Goal: Task Accomplishment & Management: Use online tool/utility

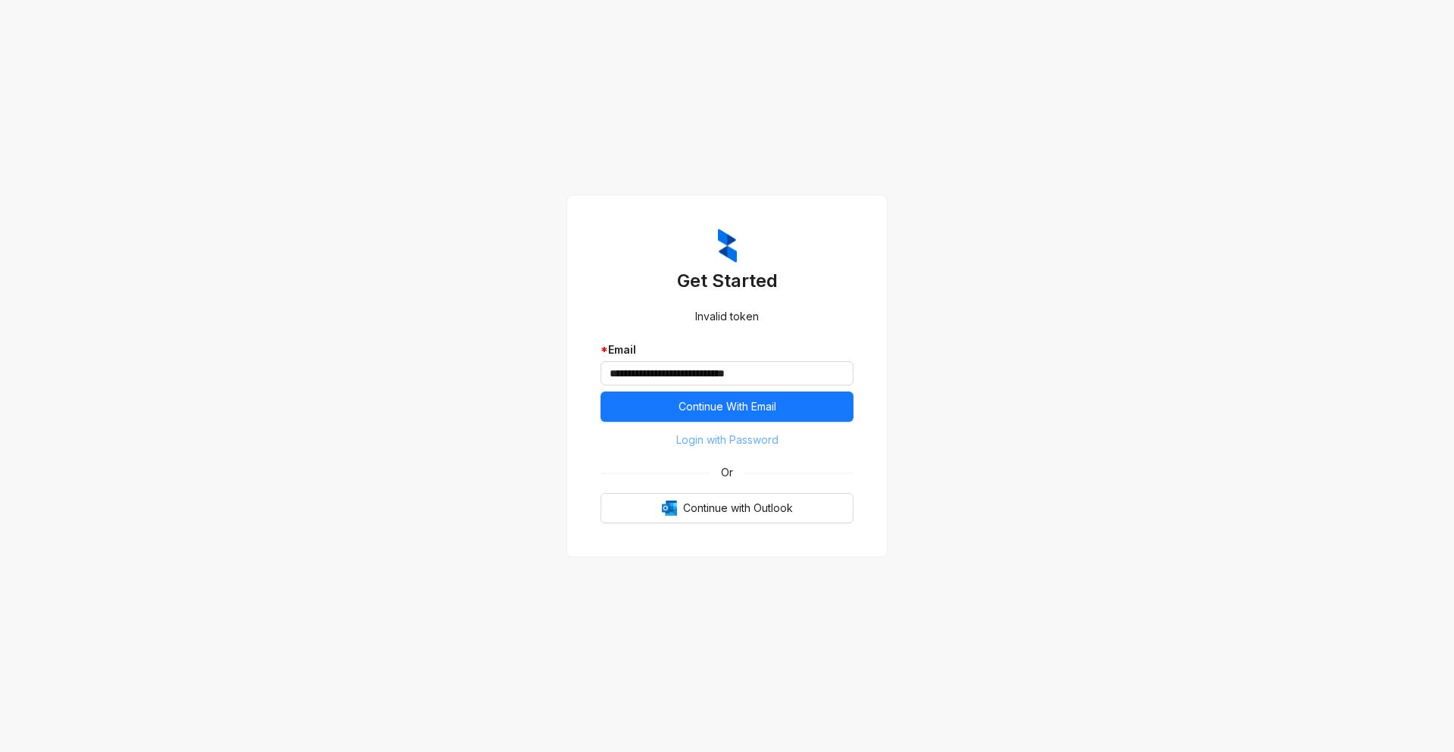
click at [733, 443] on span "Login with Password" at bounding box center [727, 440] width 102 height 17
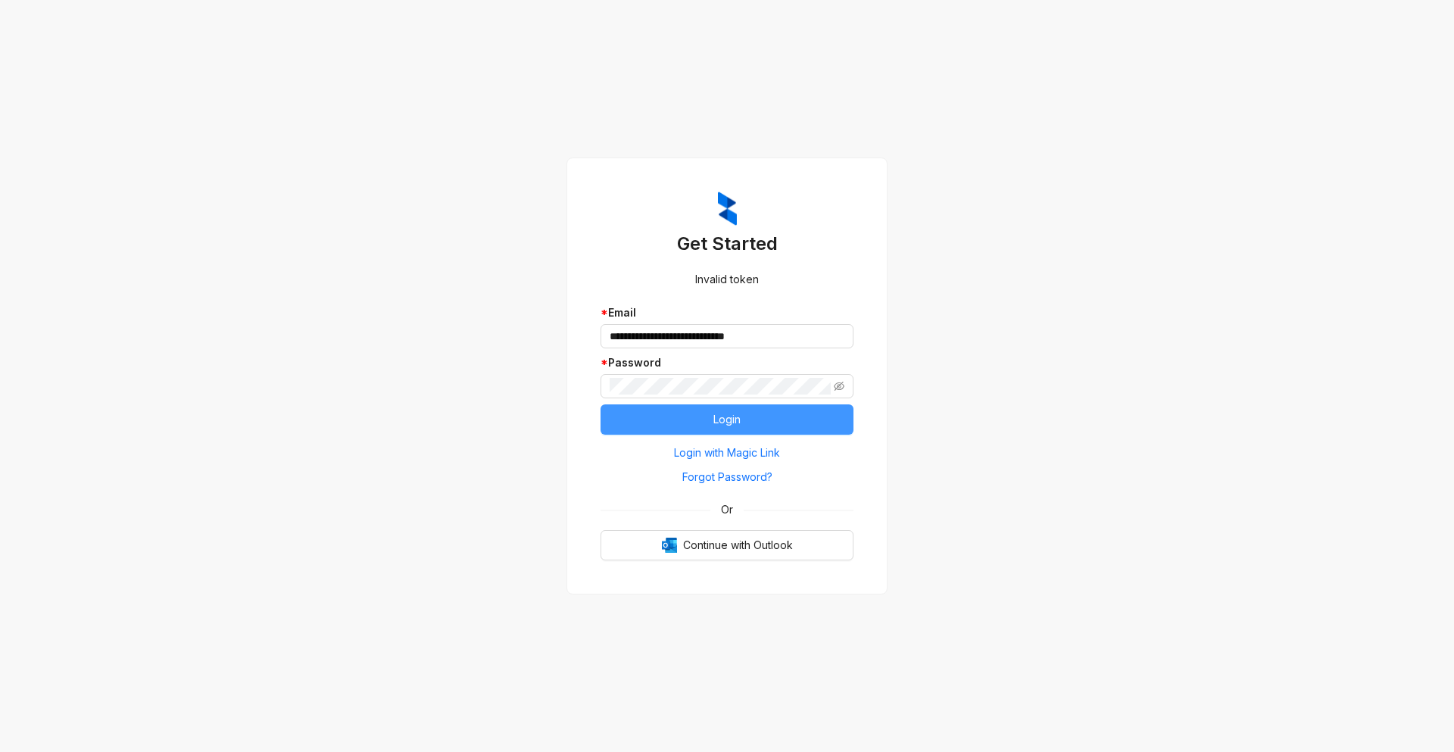
click at [731, 429] on button "Login" at bounding box center [726, 419] width 253 height 30
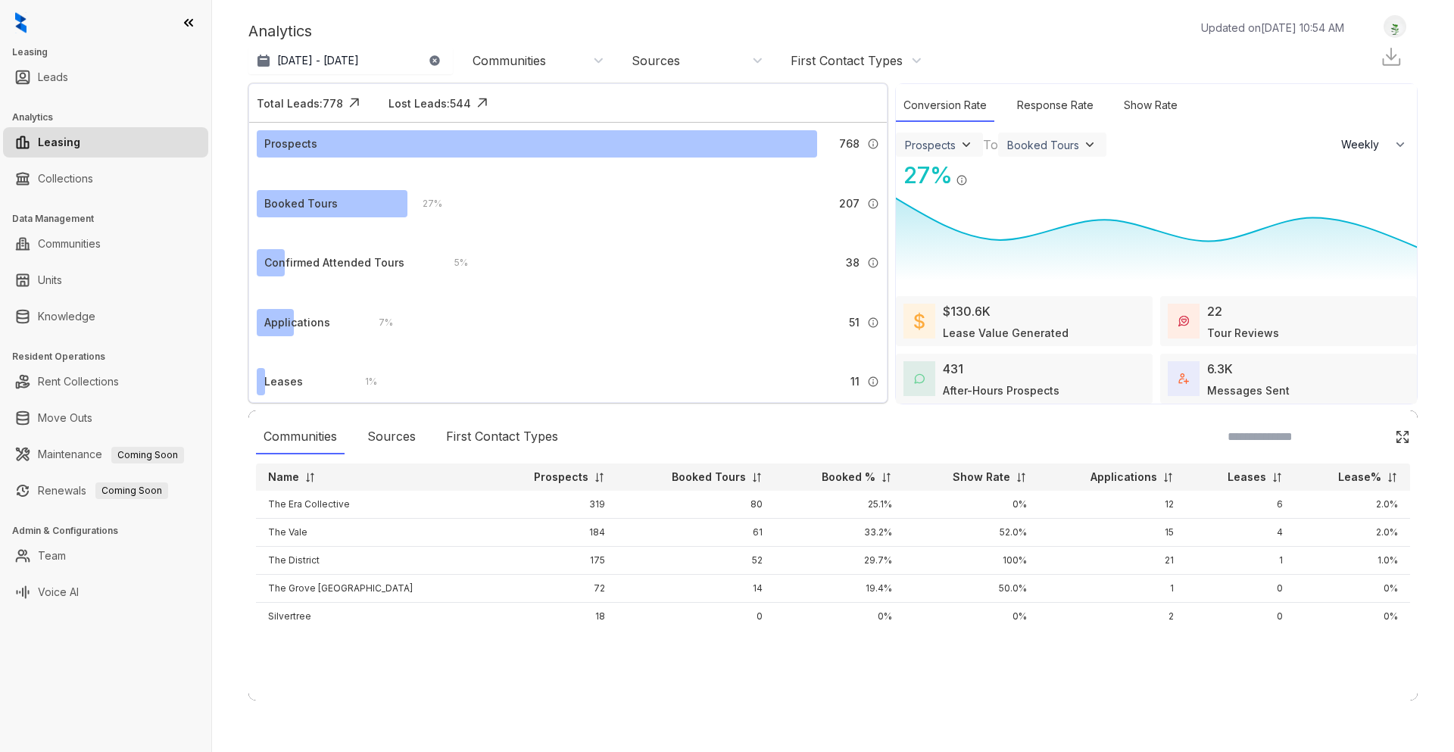
select select "******"
click at [1238, 325] on div "Tour Reviews" at bounding box center [1243, 333] width 72 height 16
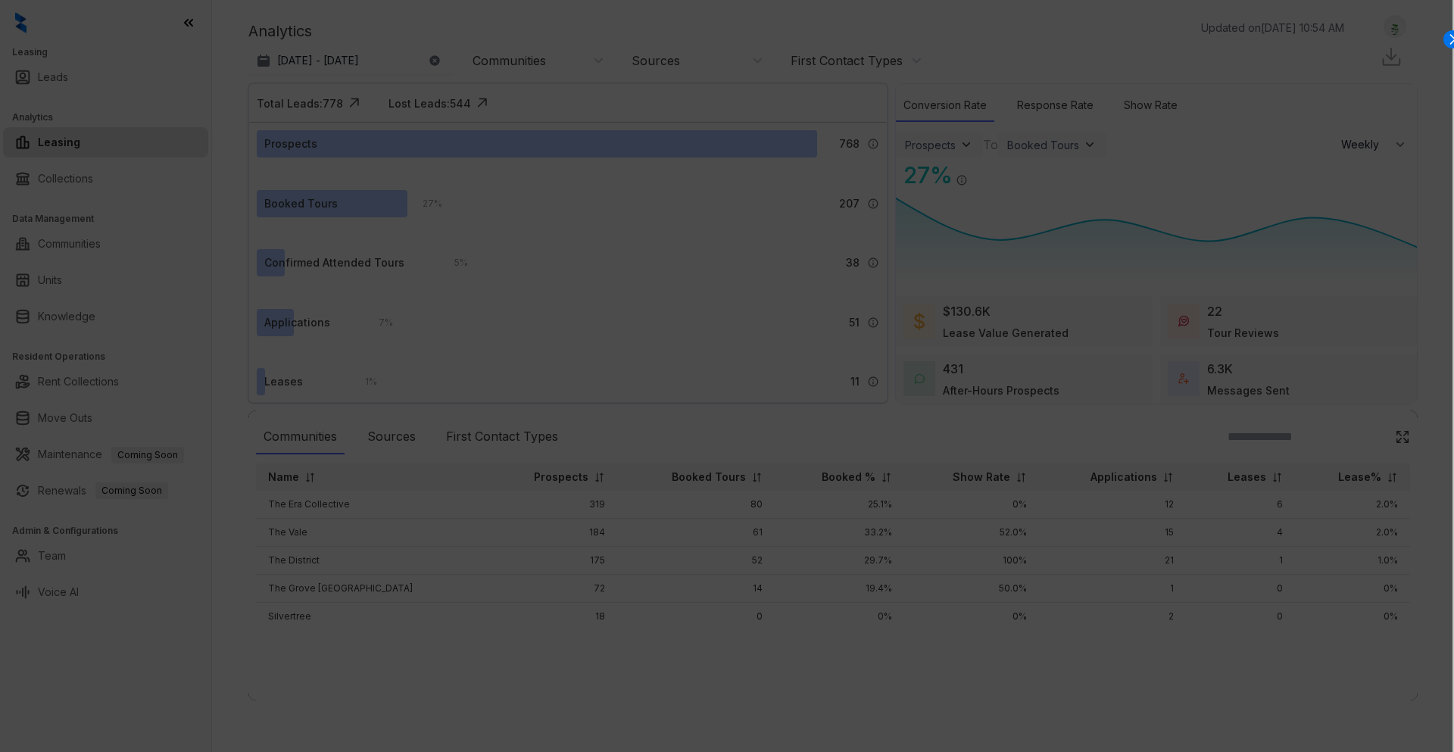
select select "******"
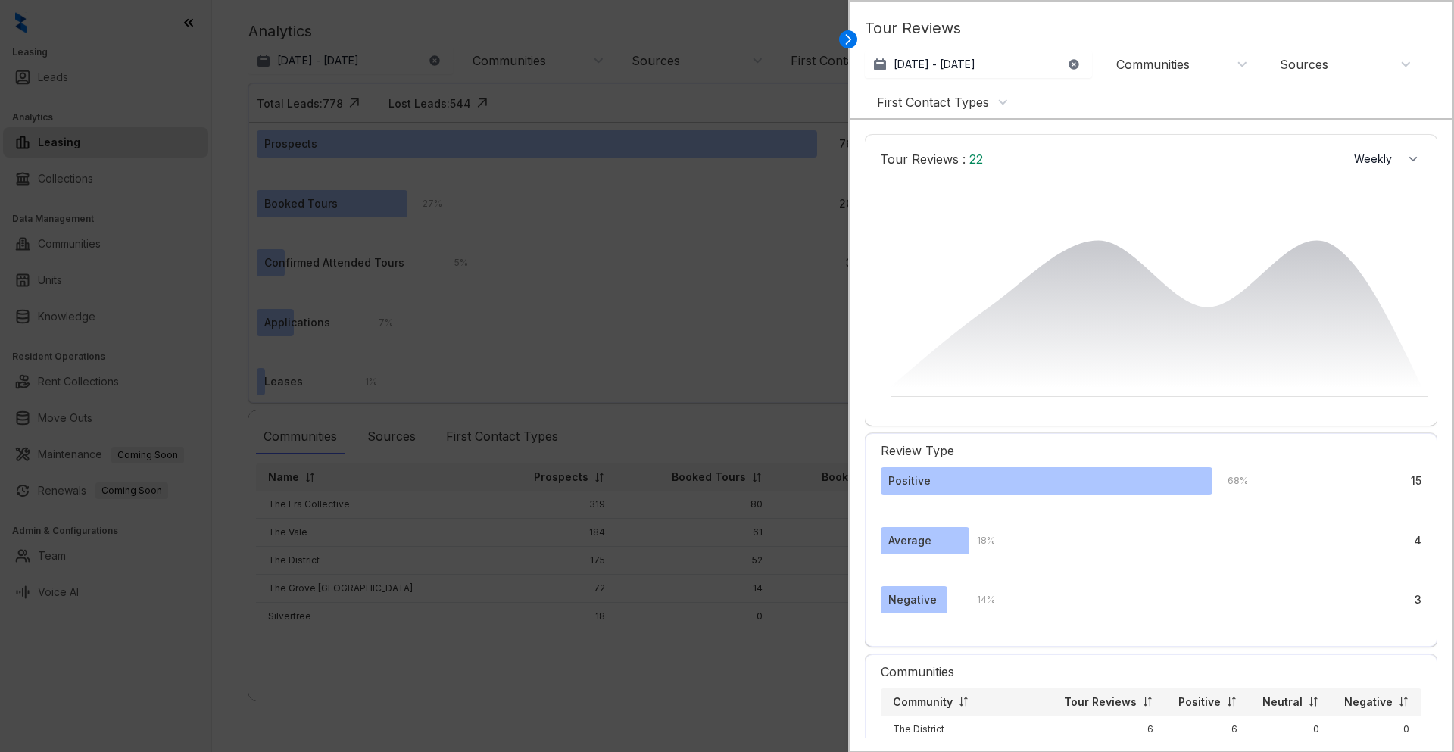
click at [1199, 63] on div "Communities" at bounding box center [1182, 64] width 132 height 17
click at [1152, 263] on button "Filter" at bounding box center [1132, 267] width 42 height 25
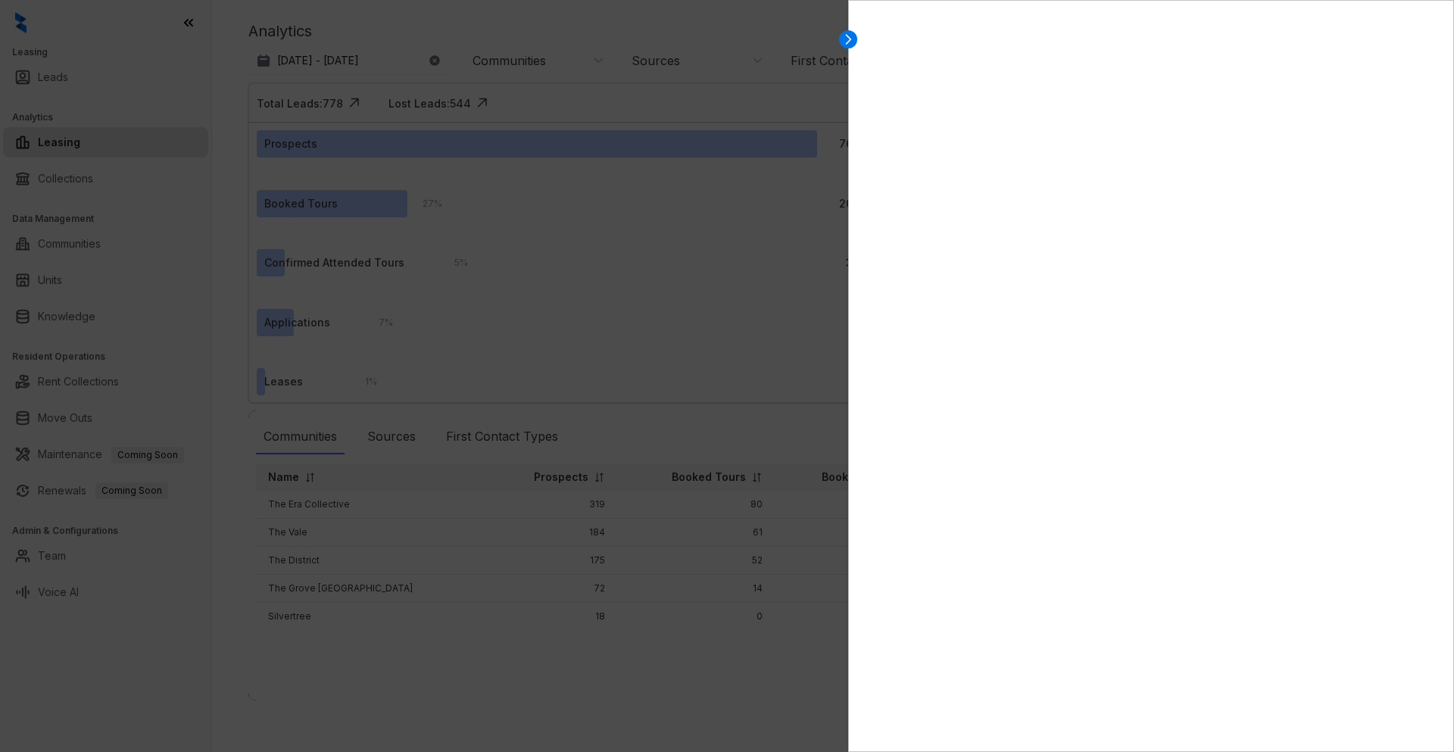
select select "******"
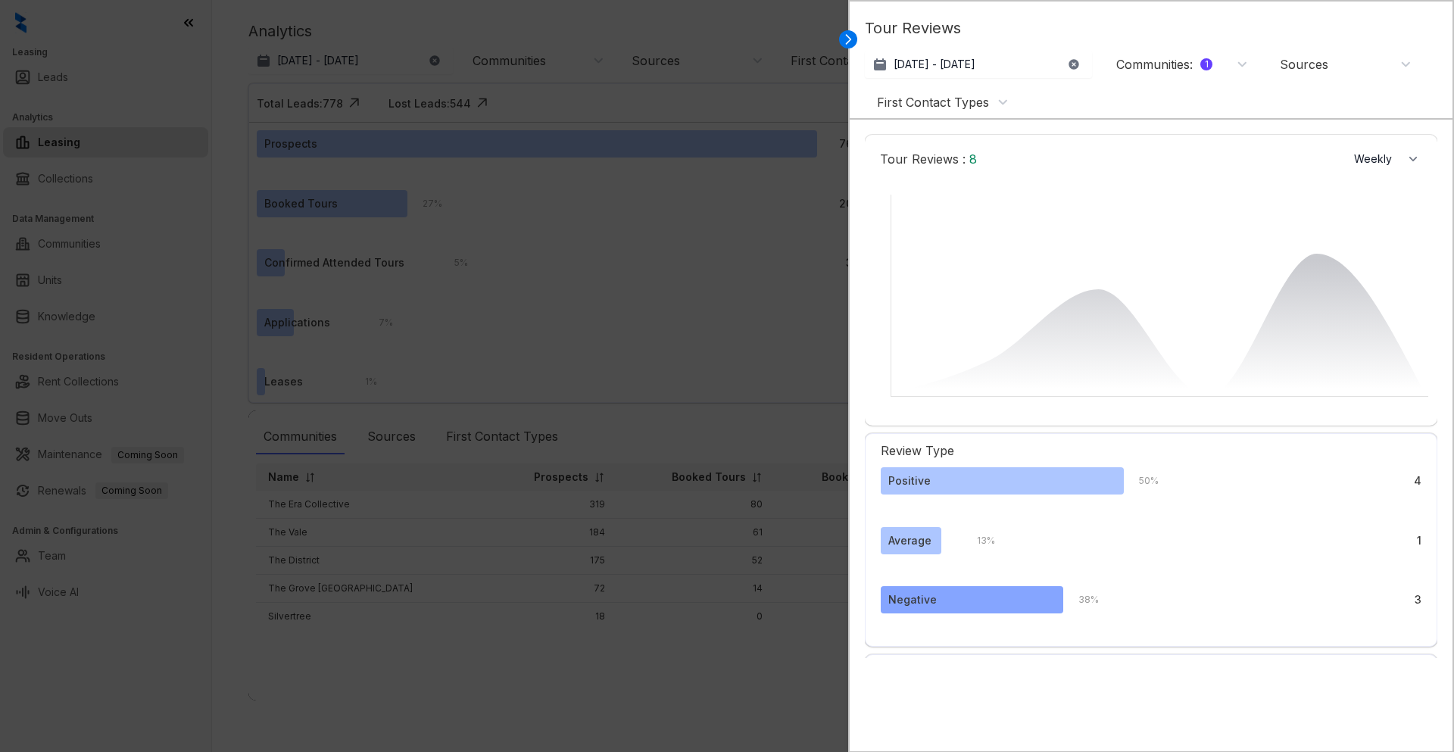
click at [948, 602] on div "Negative" at bounding box center [972, 599] width 182 height 27
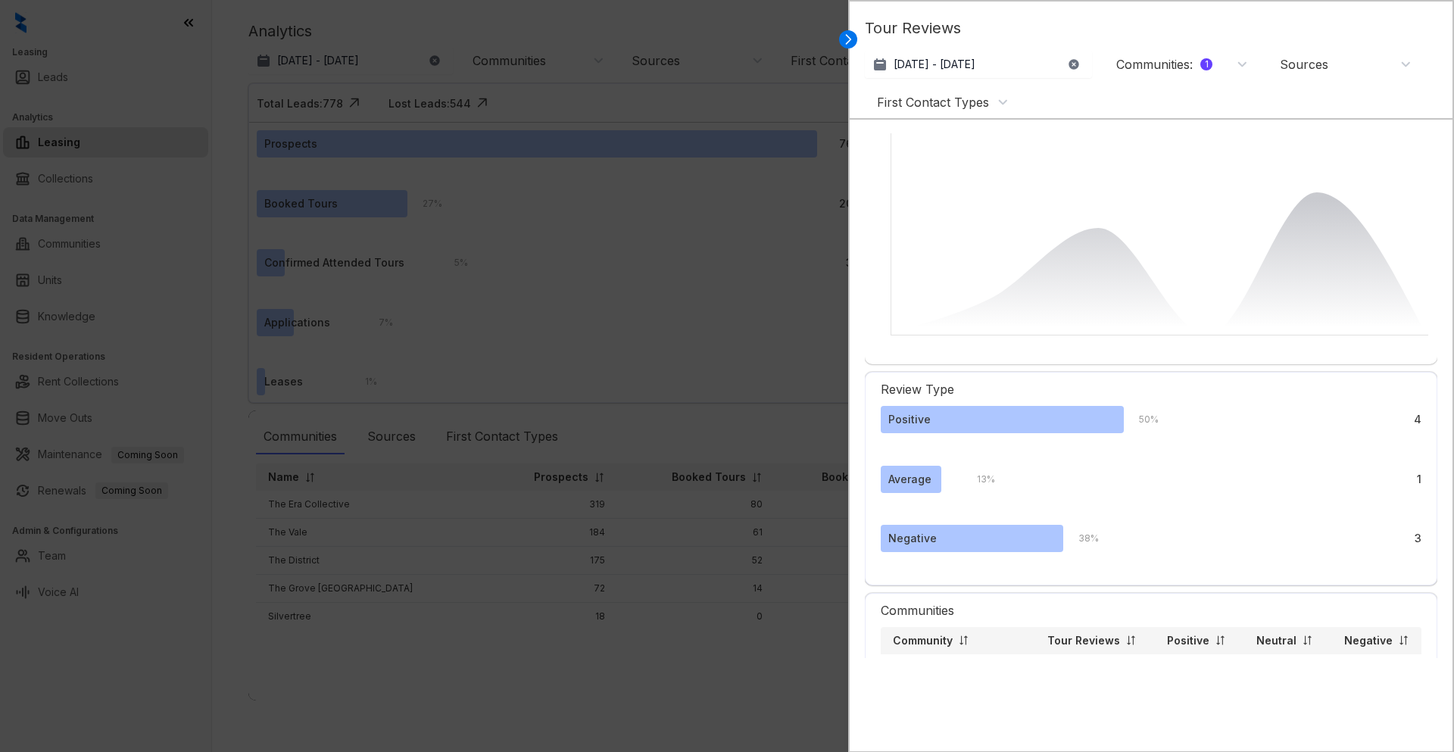
scroll to position [93, 0]
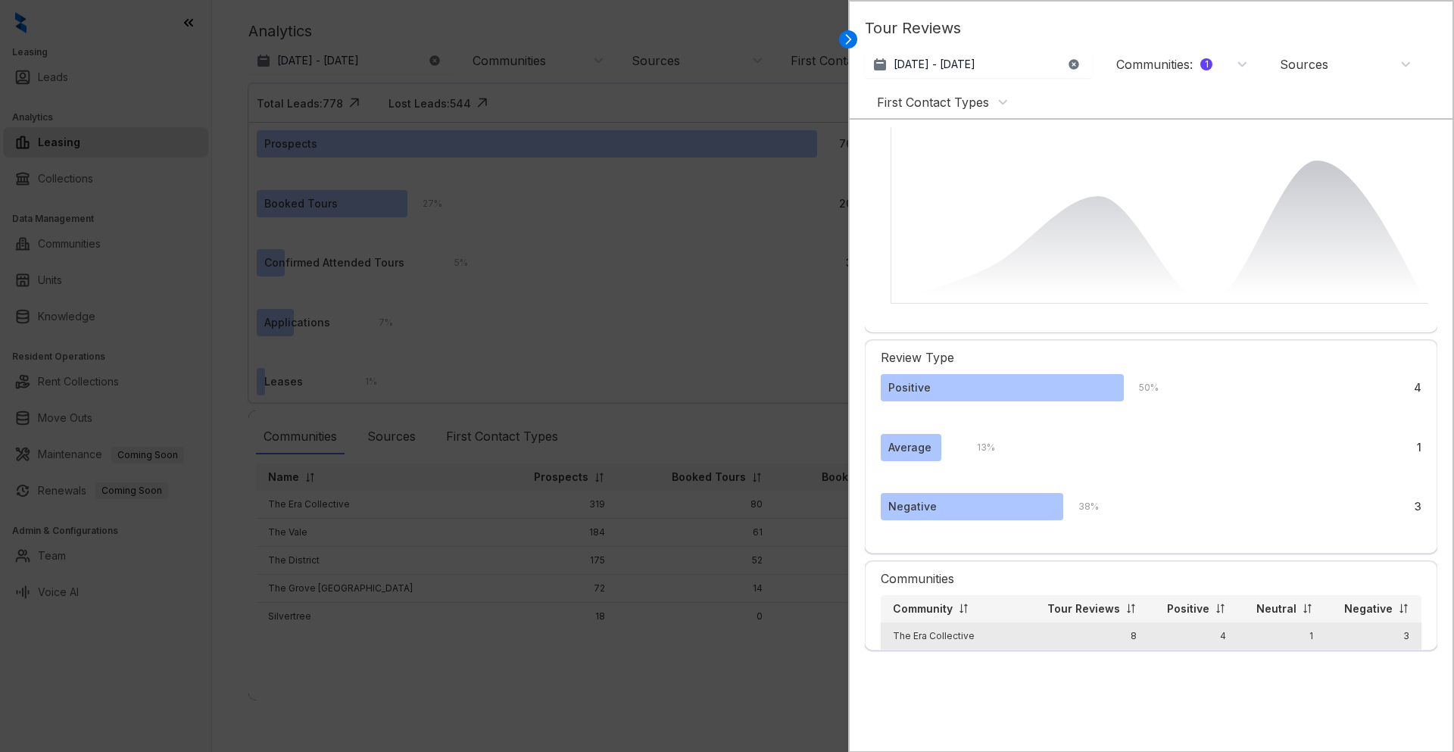
click at [1382, 636] on td "3" at bounding box center [1373, 635] width 96 height 27
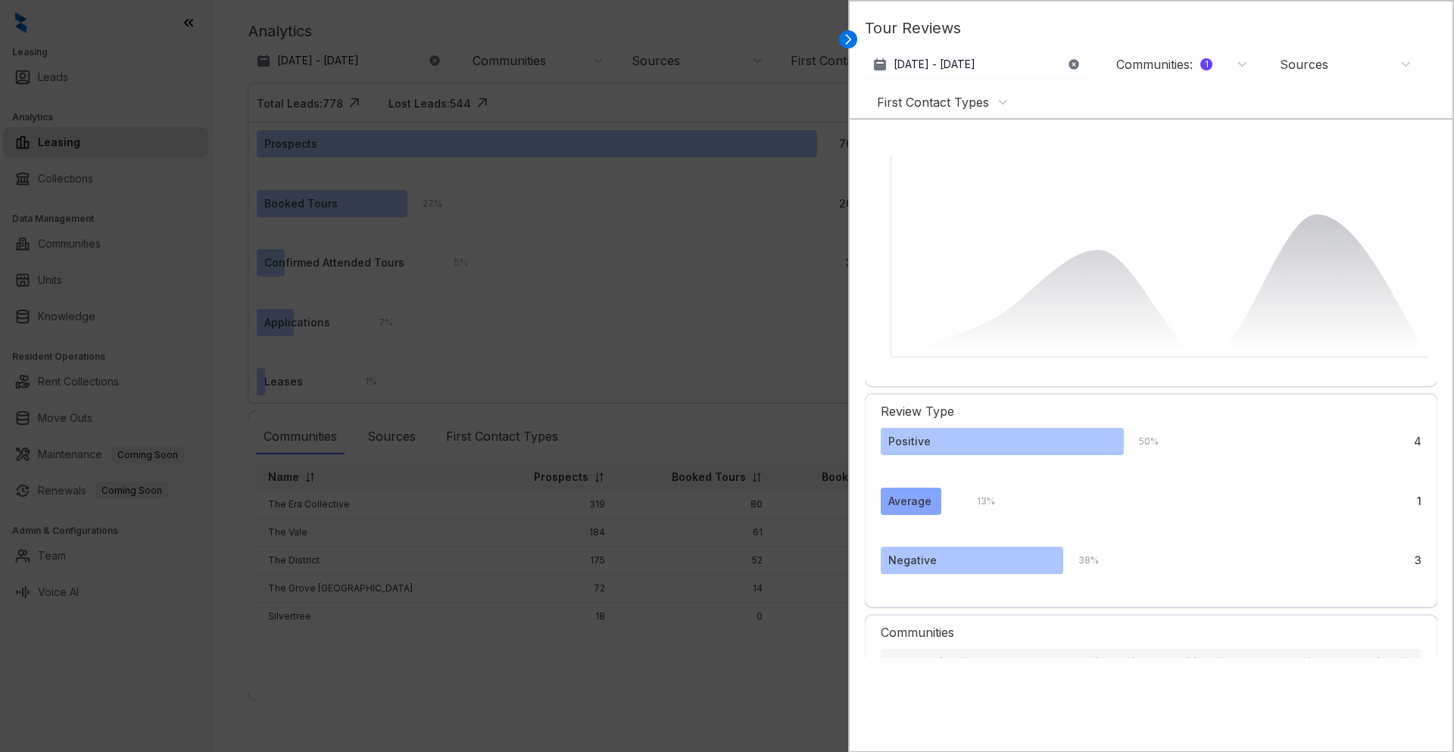
scroll to position [17, 0]
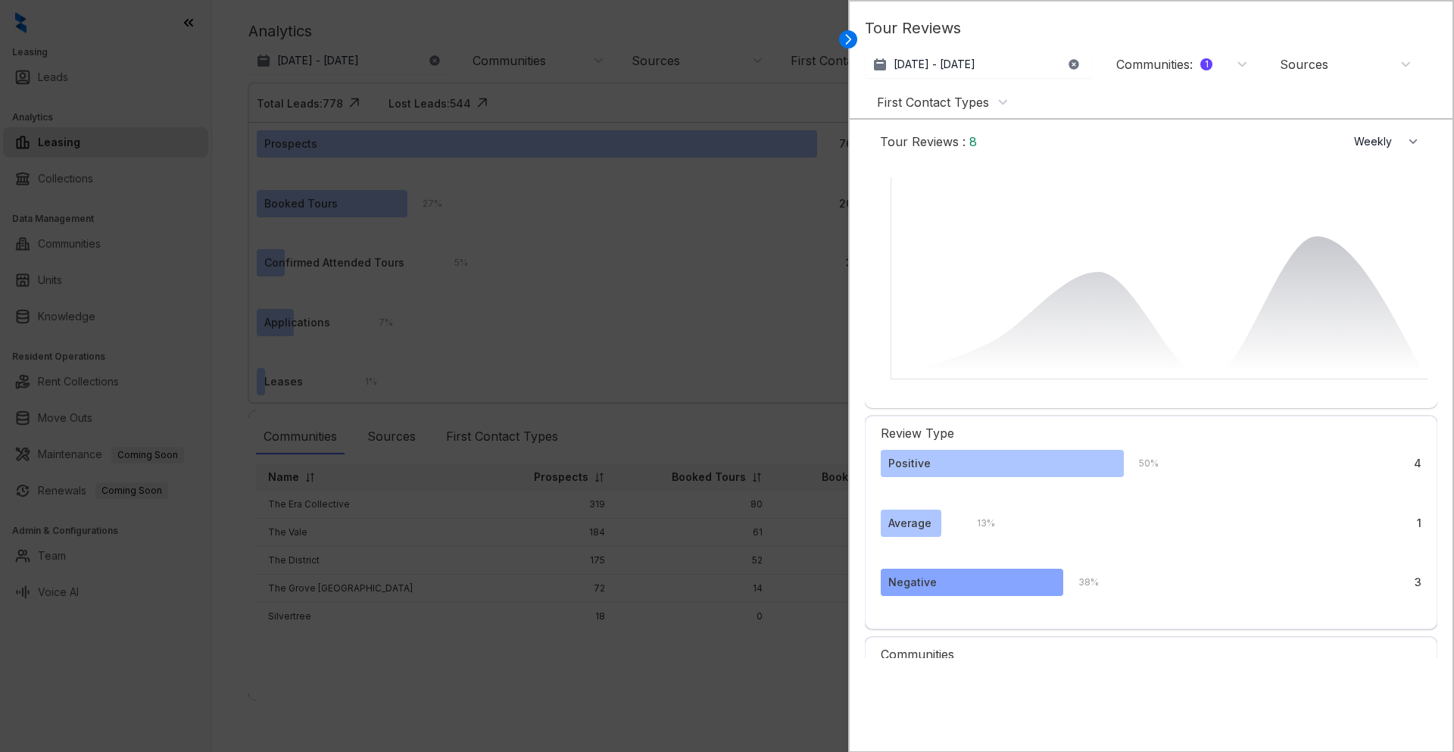
click at [1105, 582] on div "38 % 3" at bounding box center [1242, 582] width 358 height 27
click at [1414, 581] on div "3" at bounding box center [1417, 582] width 7 height 17
click at [970, 142] on span "8" at bounding box center [970, 141] width 11 height 15
click at [1373, 145] on span "Weekly" at bounding box center [1377, 141] width 46 height 15
click at [1380, 203] on span "Monthly" at bounding box center [1371, 204] width 39 height 15
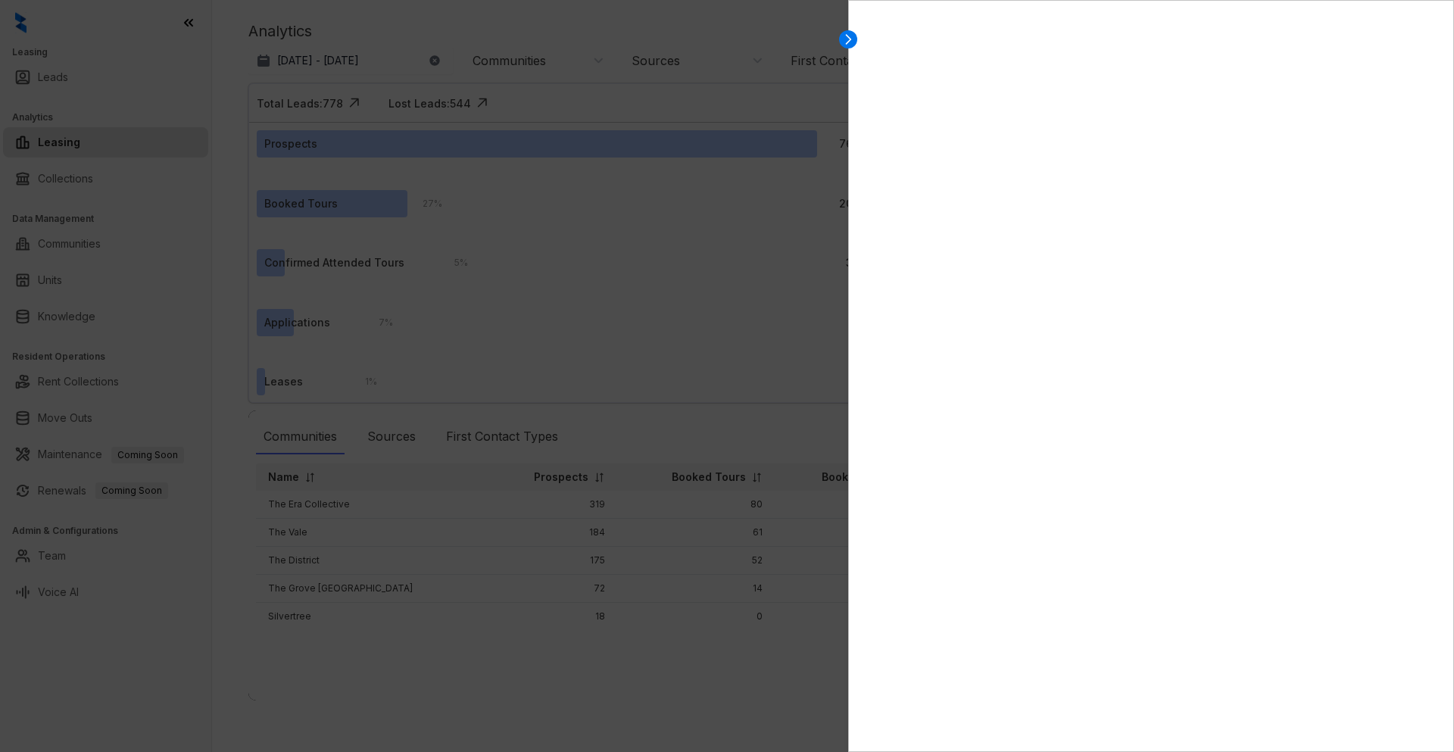
select select "*******"
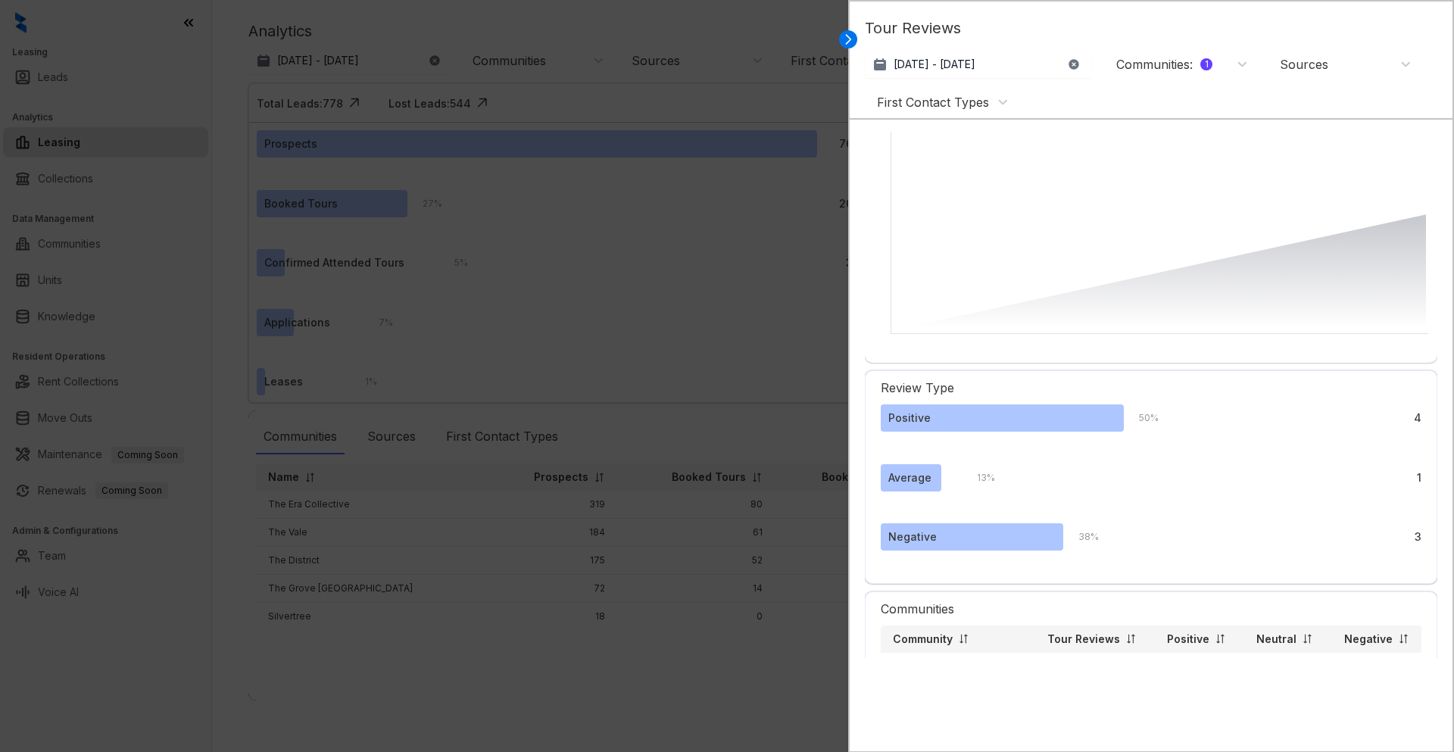
scroll to position [93, 0]
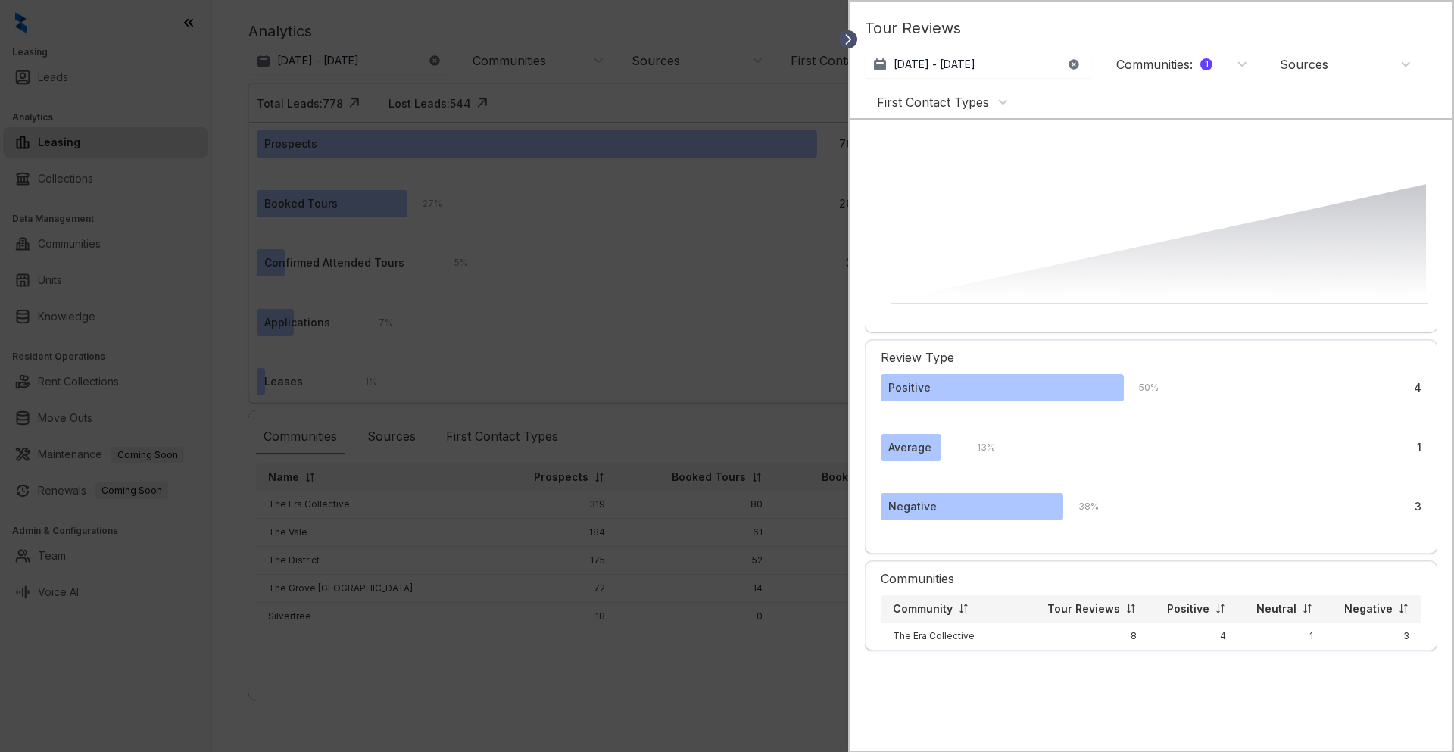
click at [851, 41] on icon at bounding box center [847, 39] width 15 height 15
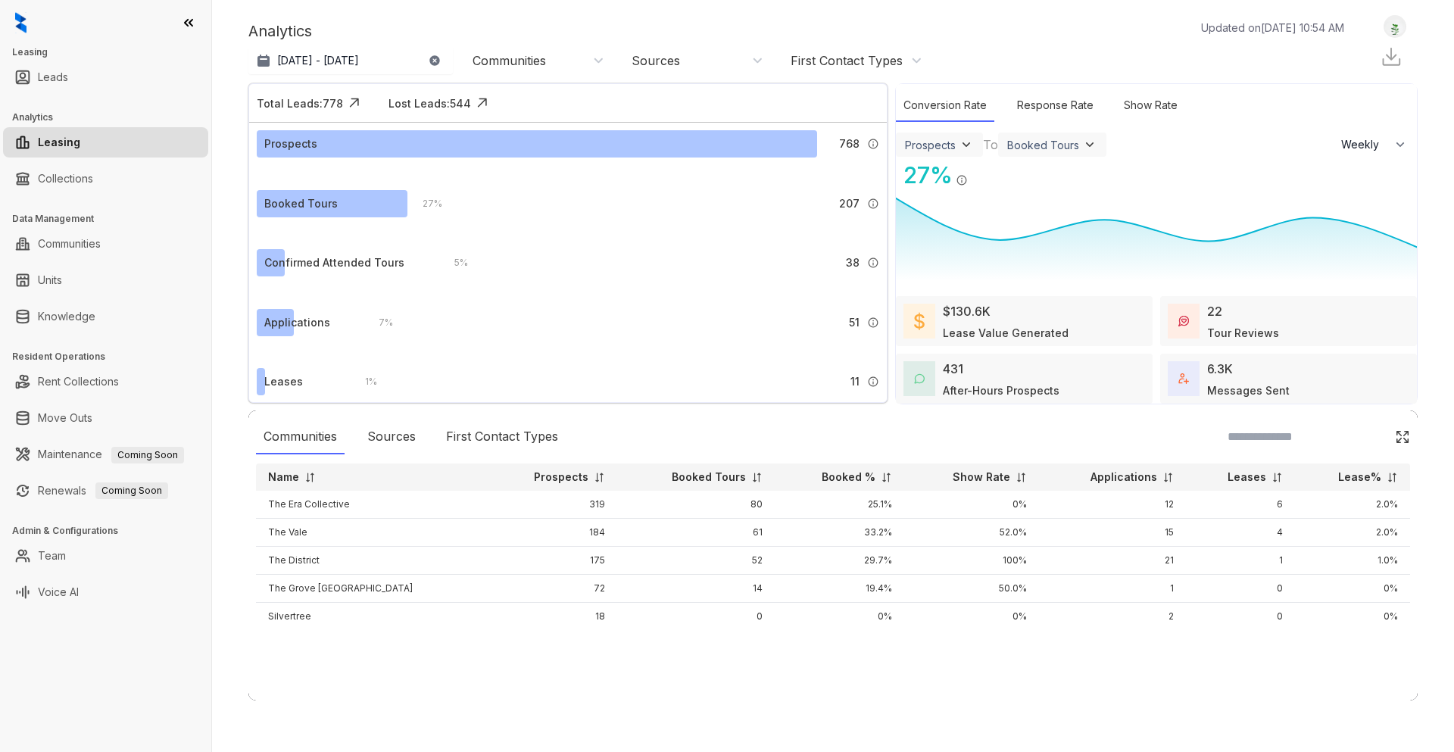
click at [1079, 365] on div "431 After-Hours Prospects" at bounding box center [1024, 379] width 257 height 50
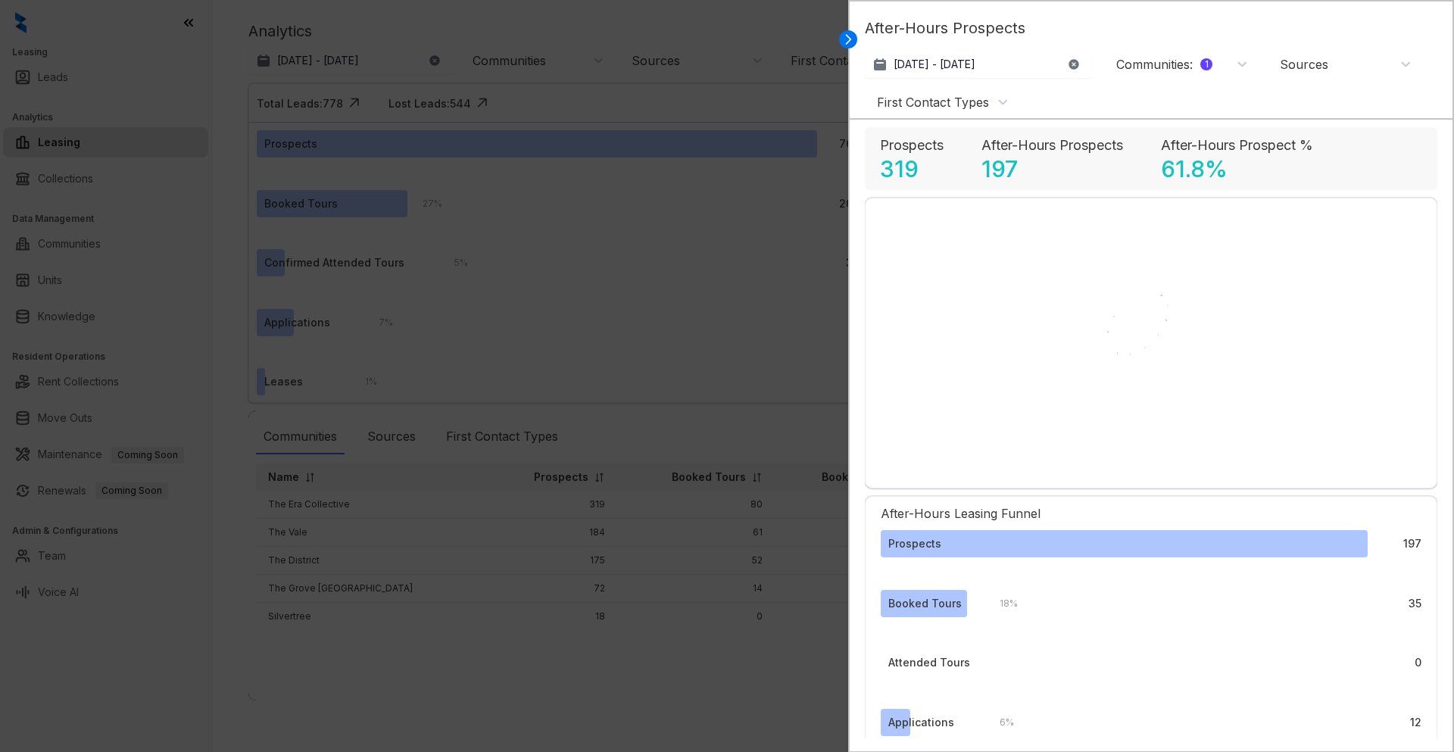
select select "******"
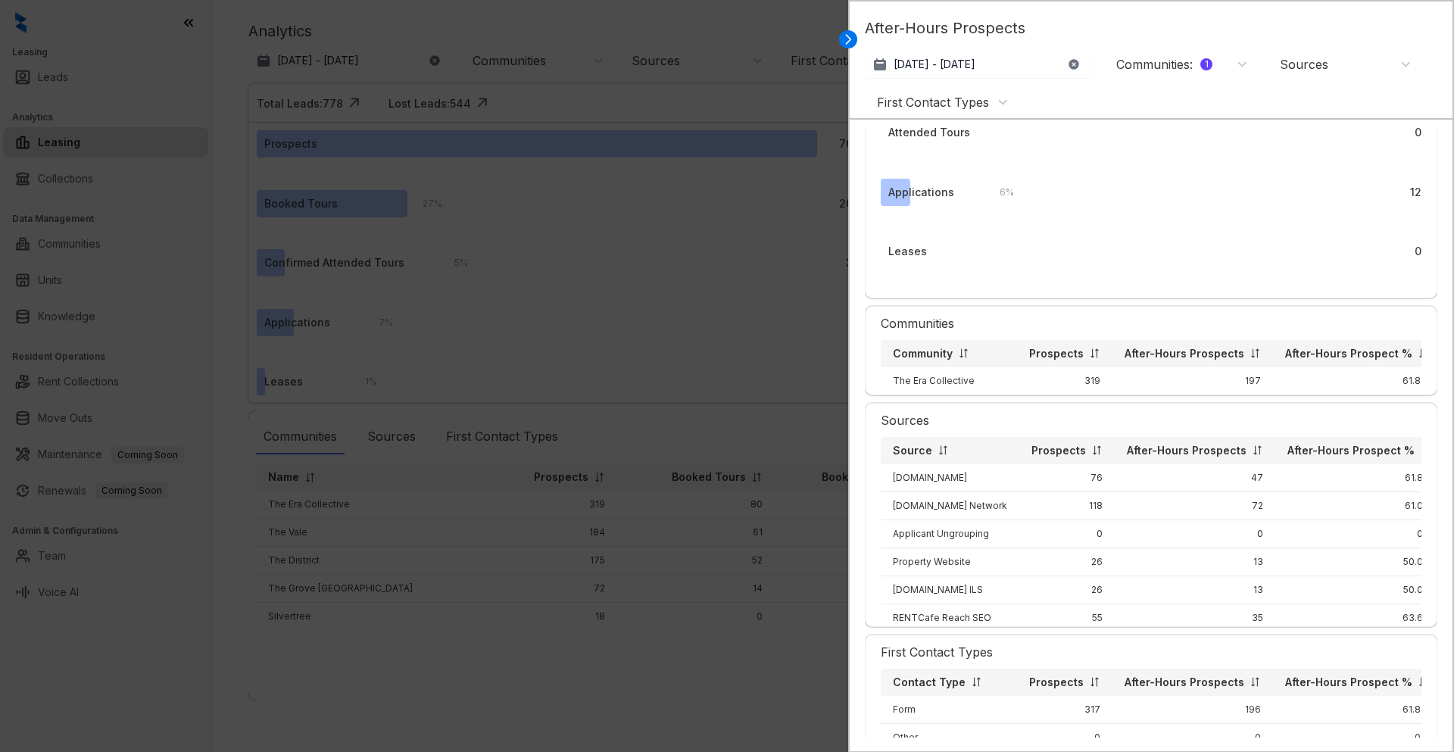
scroll to position [0, 31]
click at [850, 36] on icon at bounding box center [847, 39] width 15 height 15
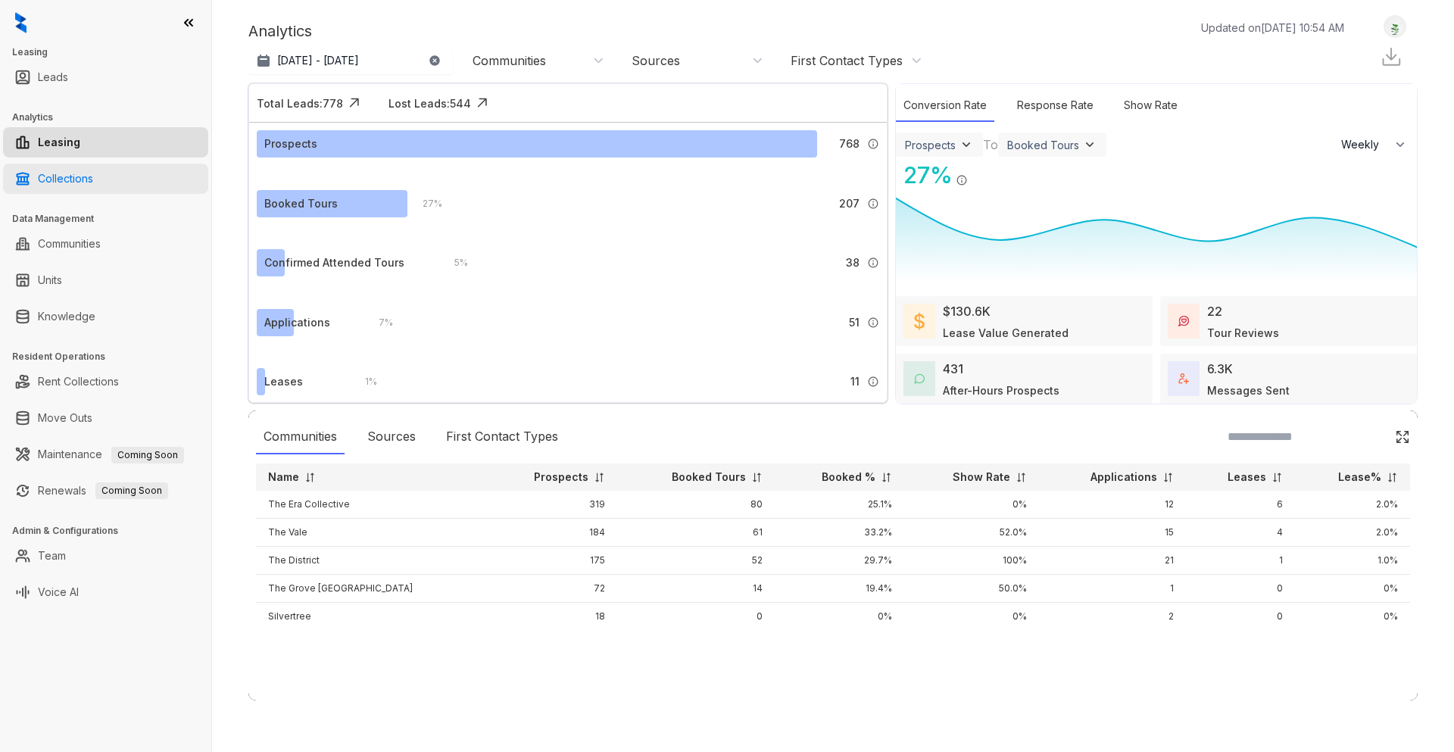
click at [93, 176] on link "Collections" at bounding box center [65, 179] width 55 height 30
click at [93, 181] on link "Collections" at bounding box center [65, 179] width 55 height 30
click at [75, 182] on link "Collections" at bounding box center [65, 179] width 55 height 30
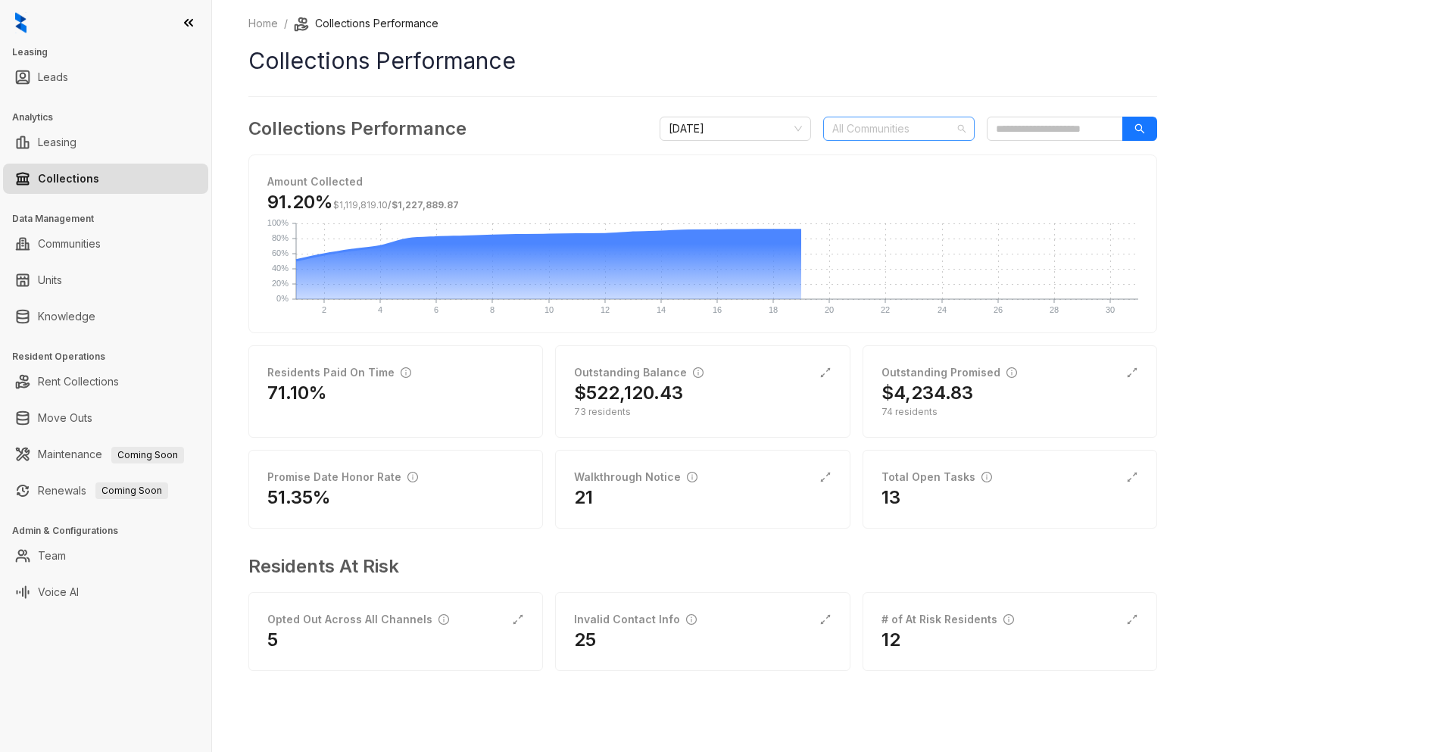
click at [927, 138] on div at bounding box center [890, 128] width 129 height 21
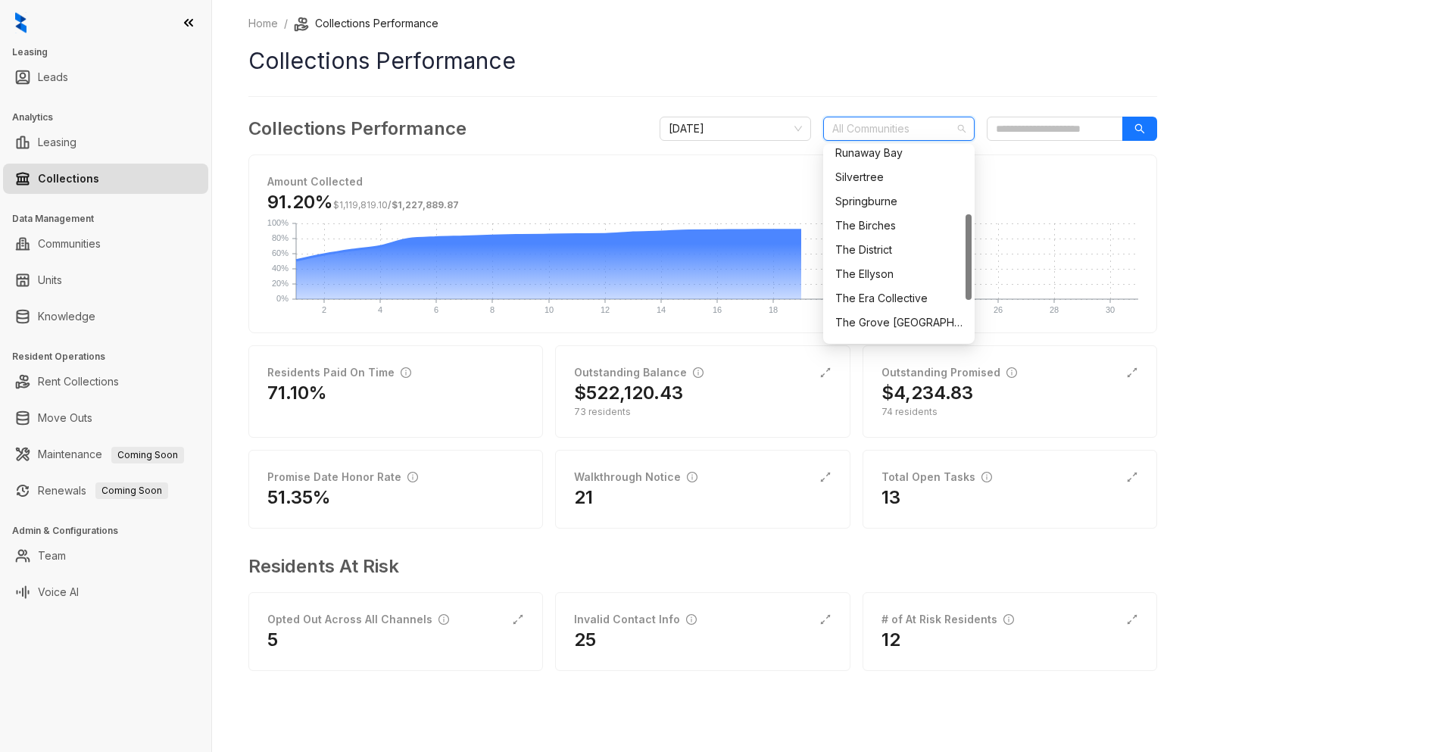
click at [868, 248] on div "The District" at bounding box center [898, 250] width 127 height 17
click at [1142, 129] on icon "search" at bounding box center [1139, 128] width 11 height 11
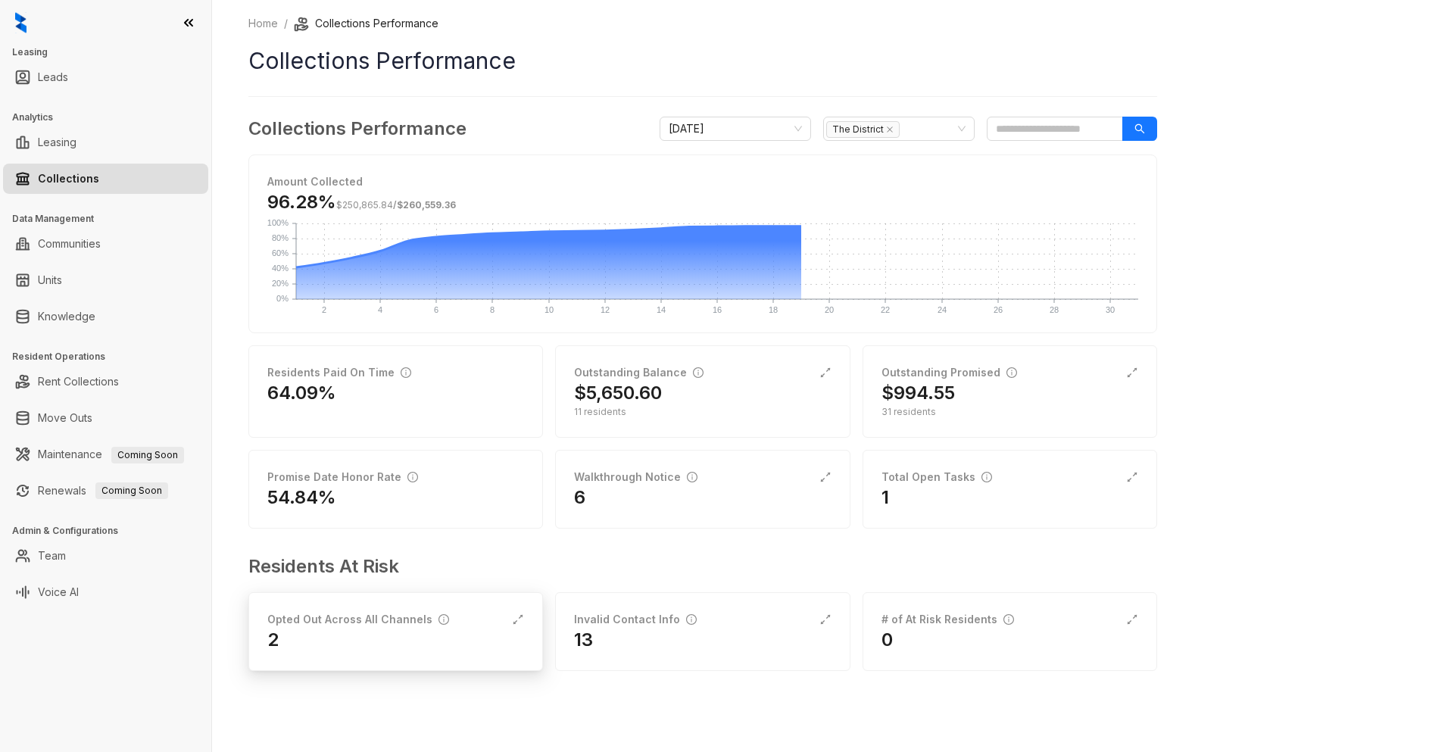
click at [358, 625] on div "Opted Out Across All Channels" at bounding box center [358, 619] width 182 height 17
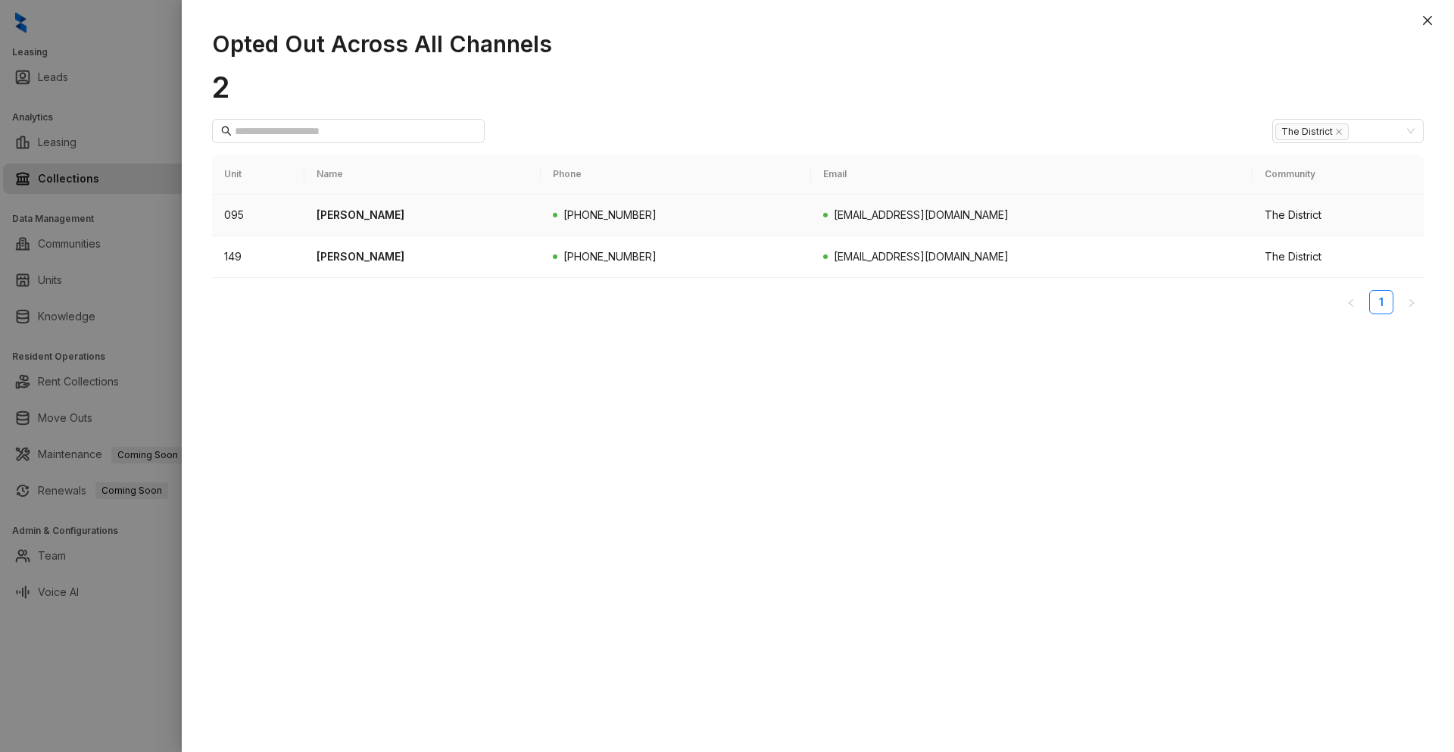
click at [426, 216] on p "[PERSON_NAME]" at bounding box center [422, 215] width 212 height 17
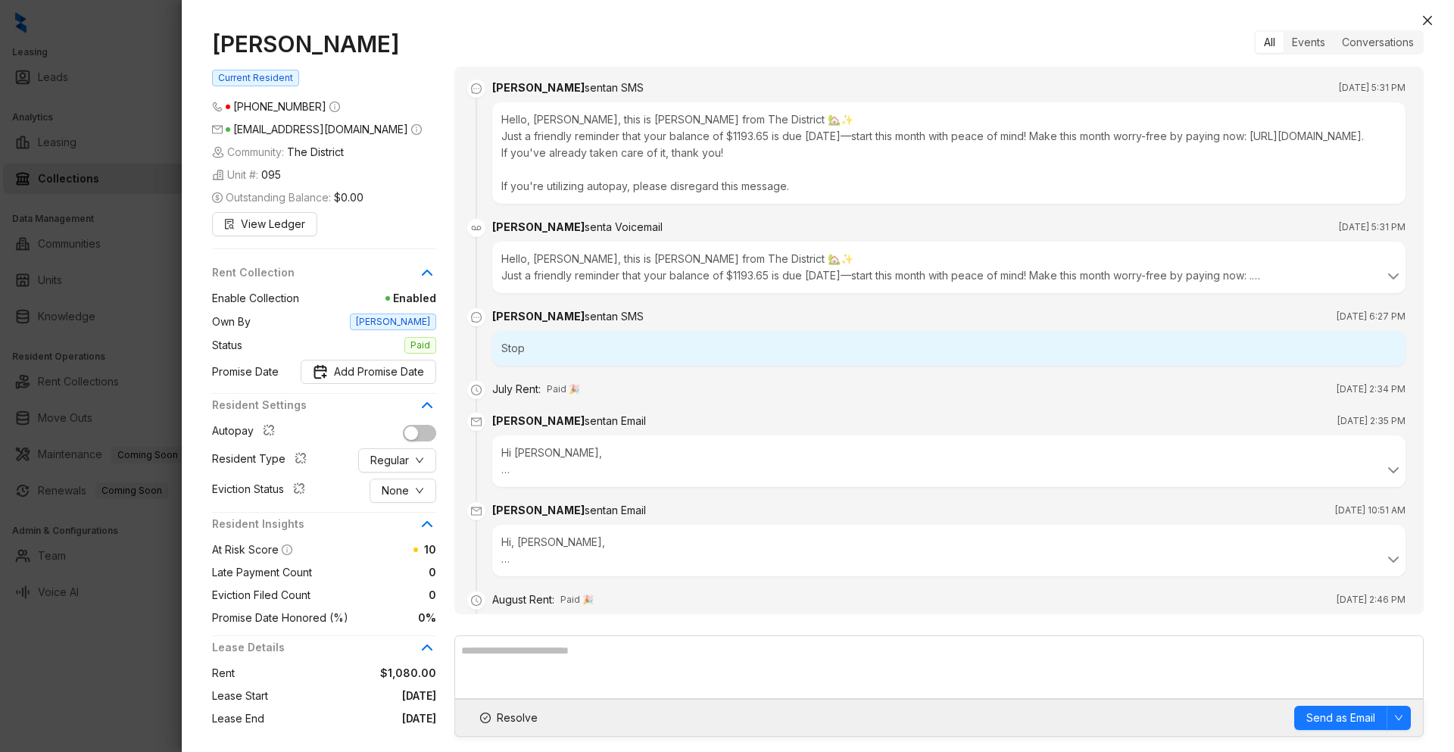
scroll to position [139, 0]
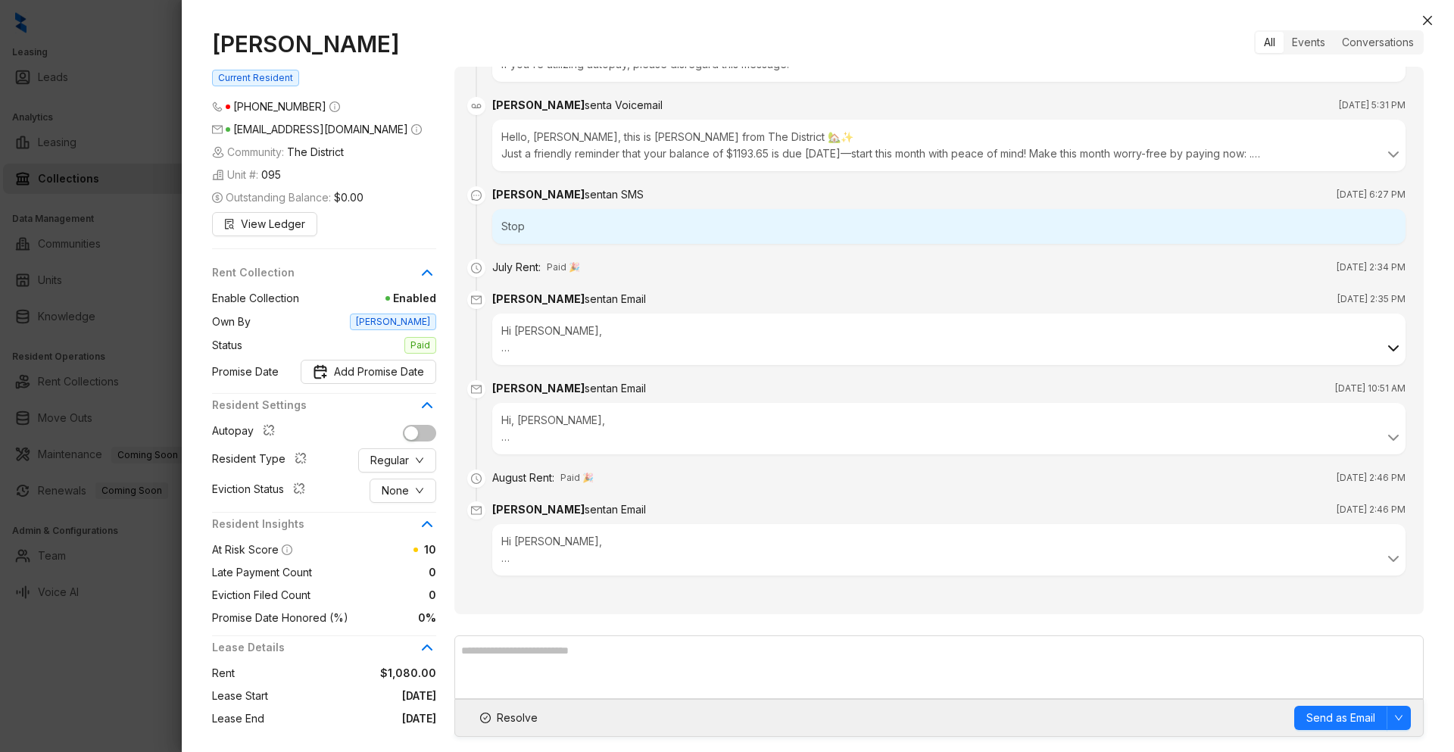
click at [1384, 354] on icon at bounding box center [1393, 348] width 18 height 18
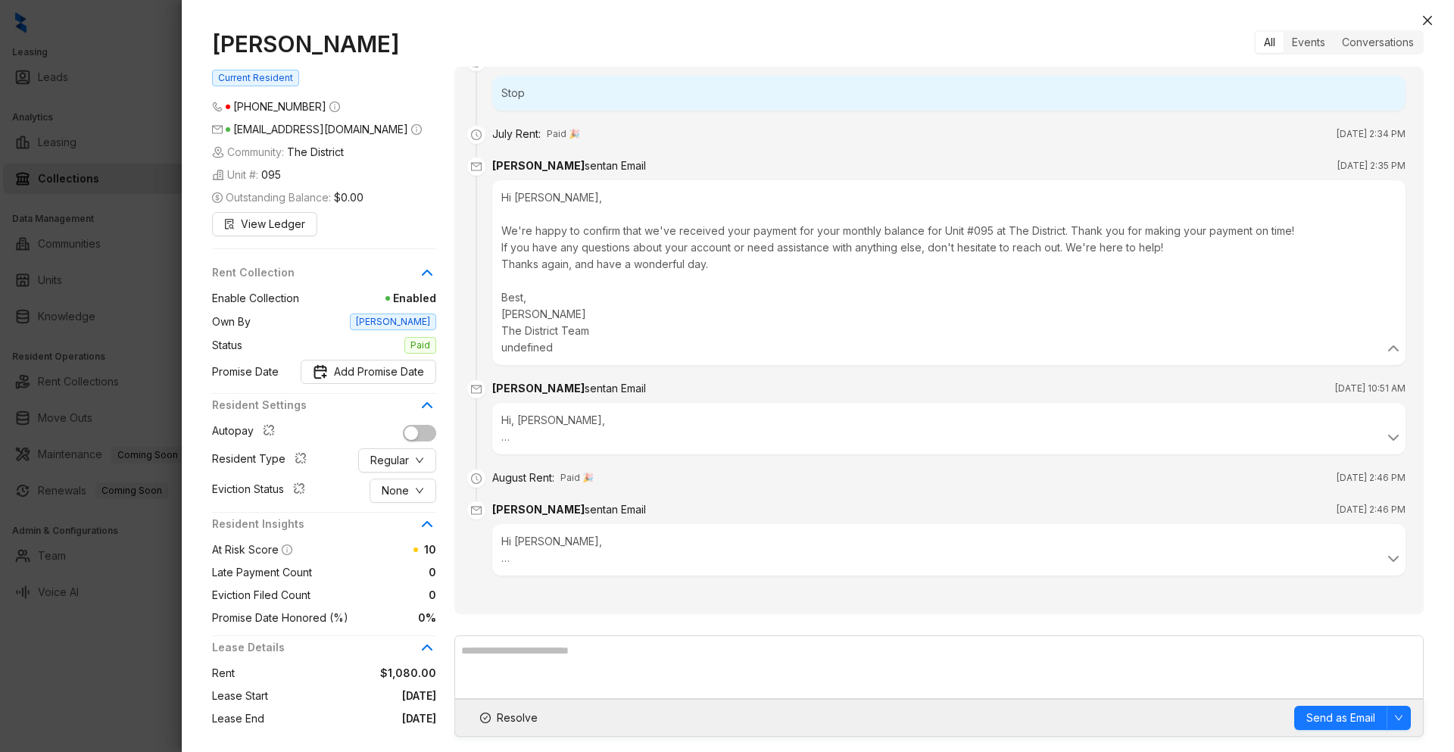
scroll to position [272, 0]
click at [1389, 438] on icon at bounding box center [1393, 437] width 9 height 5
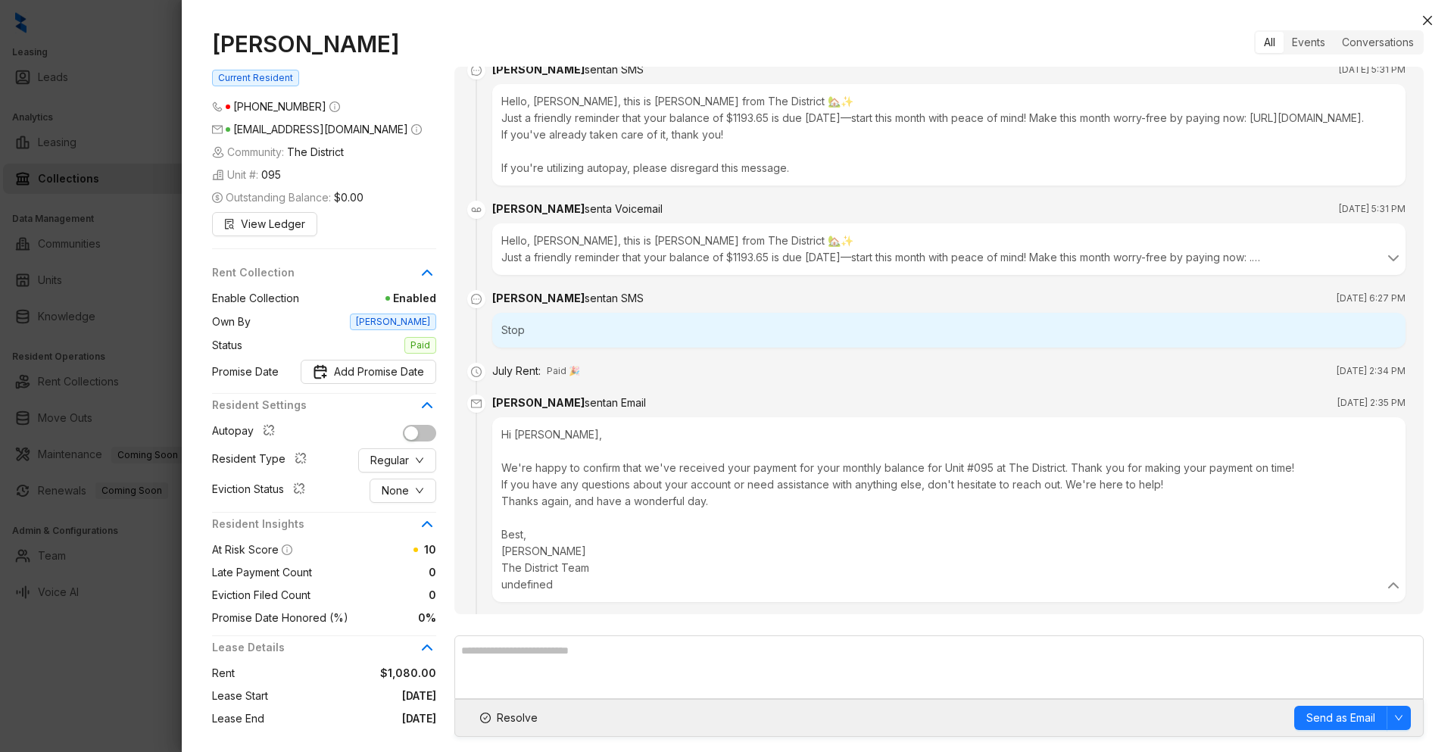
scroll to position [0, 0]
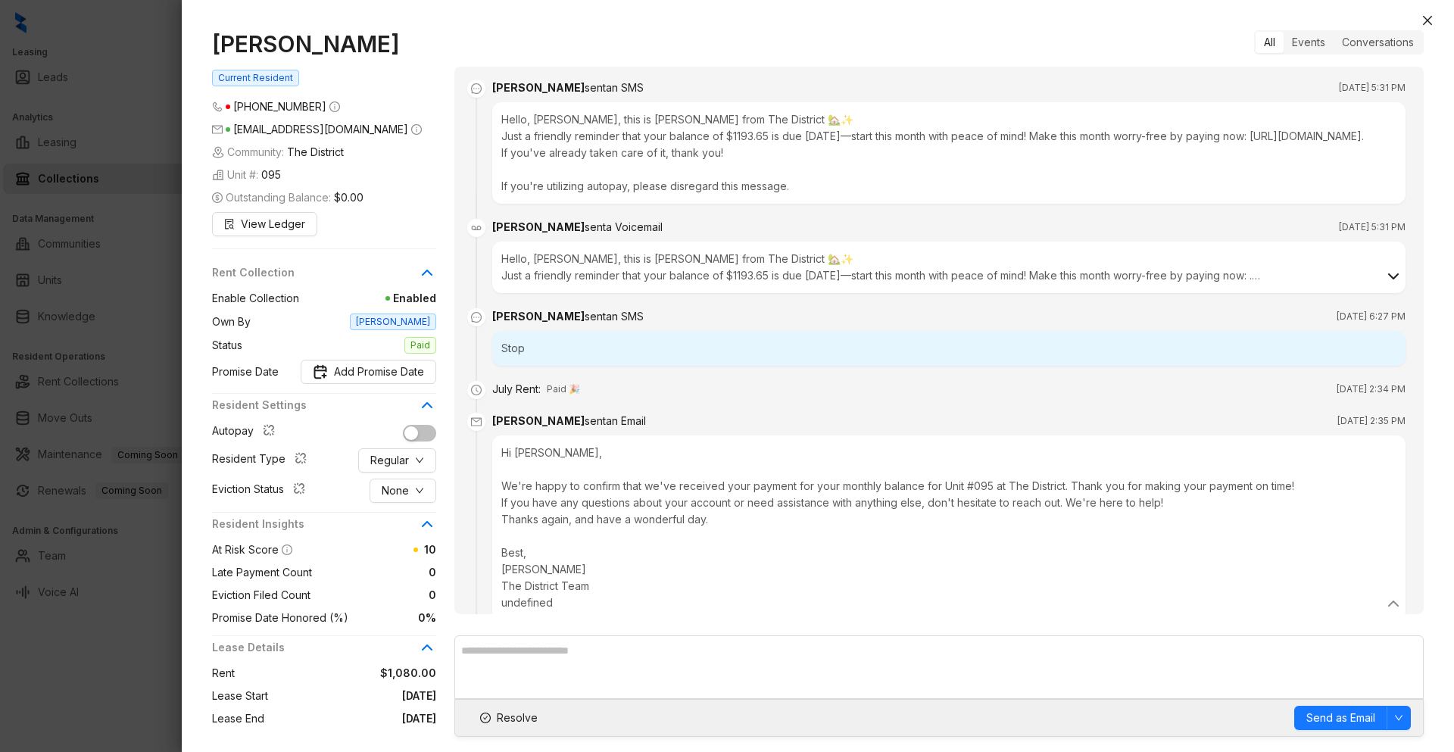
click at [1389, 279] on icon at bounding box center [1393, 276] width 9 height 5
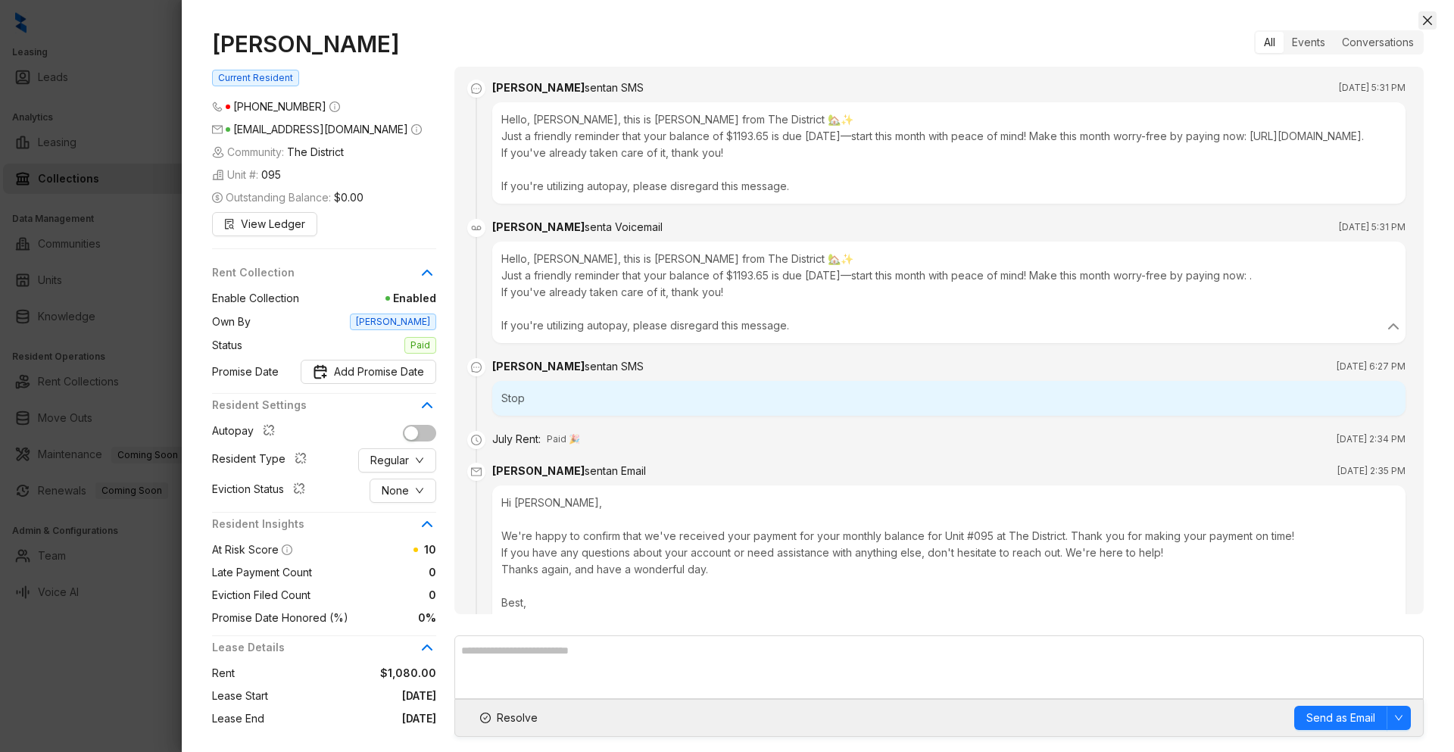
click at [1427, 23] on icon "close" at bounding box center [1427, 20] width 12 height 12
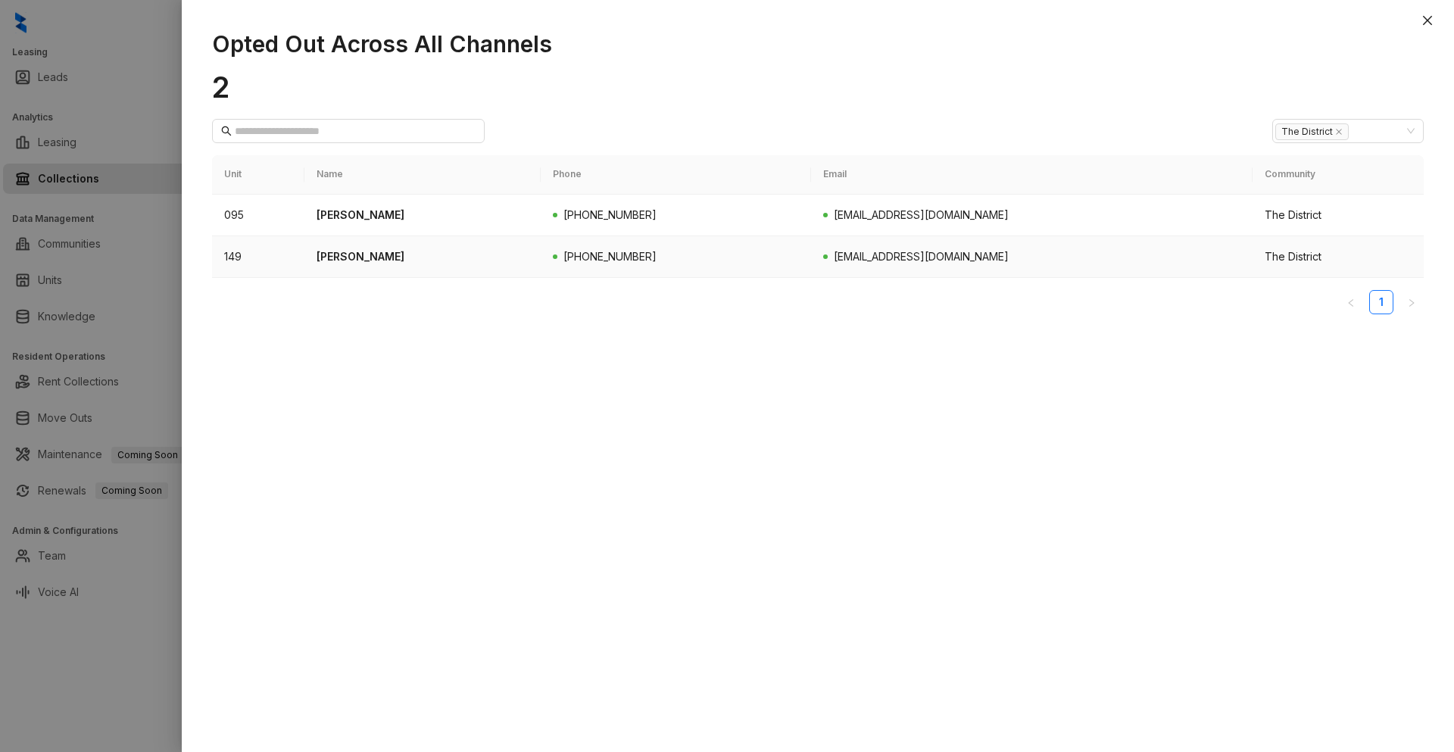
click at [409, 266] on td "[PERSON_NAME]" at bounding box center [422, 257] width 236 height 42
click at [385, 257] on p "[PERSON_NAME]" at bounding box center [422, 256] width 212 height 17
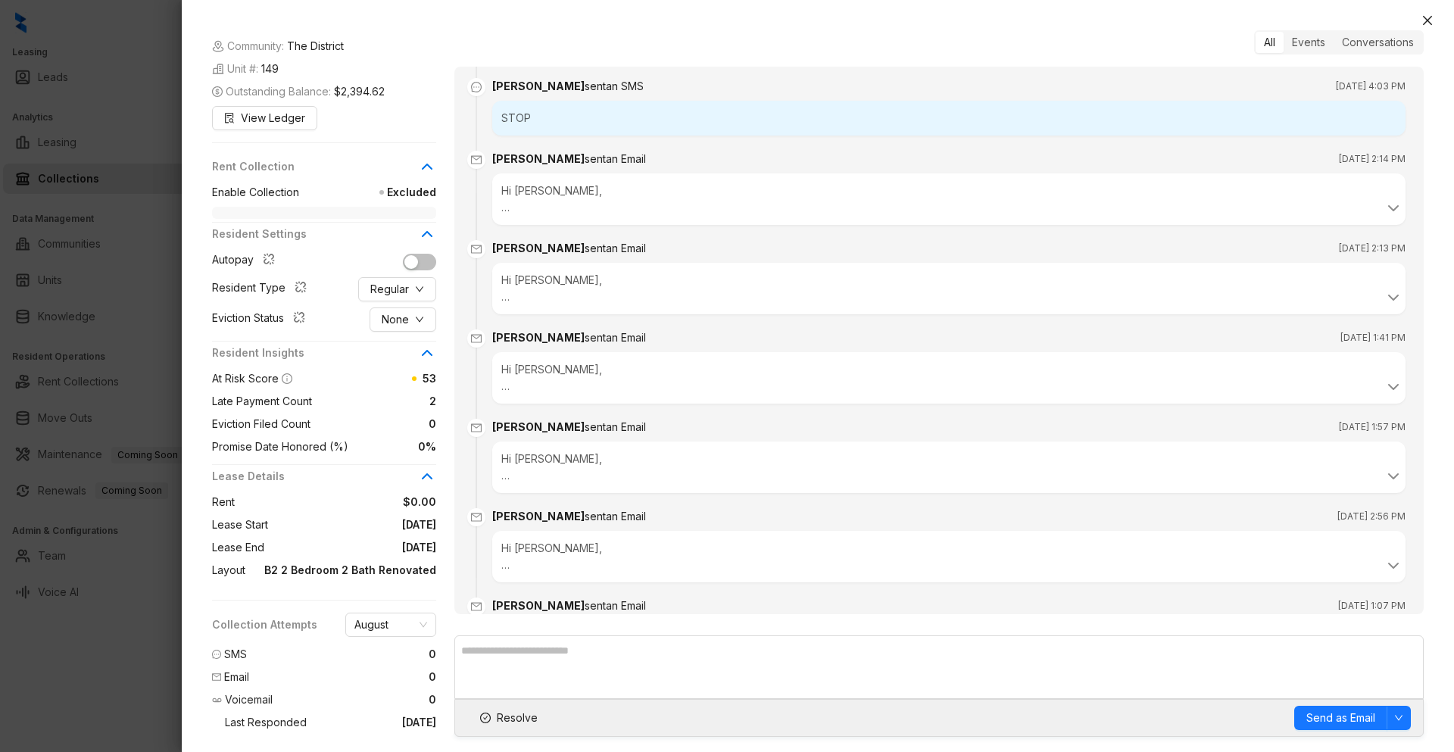
scroll to position [1097, 0]
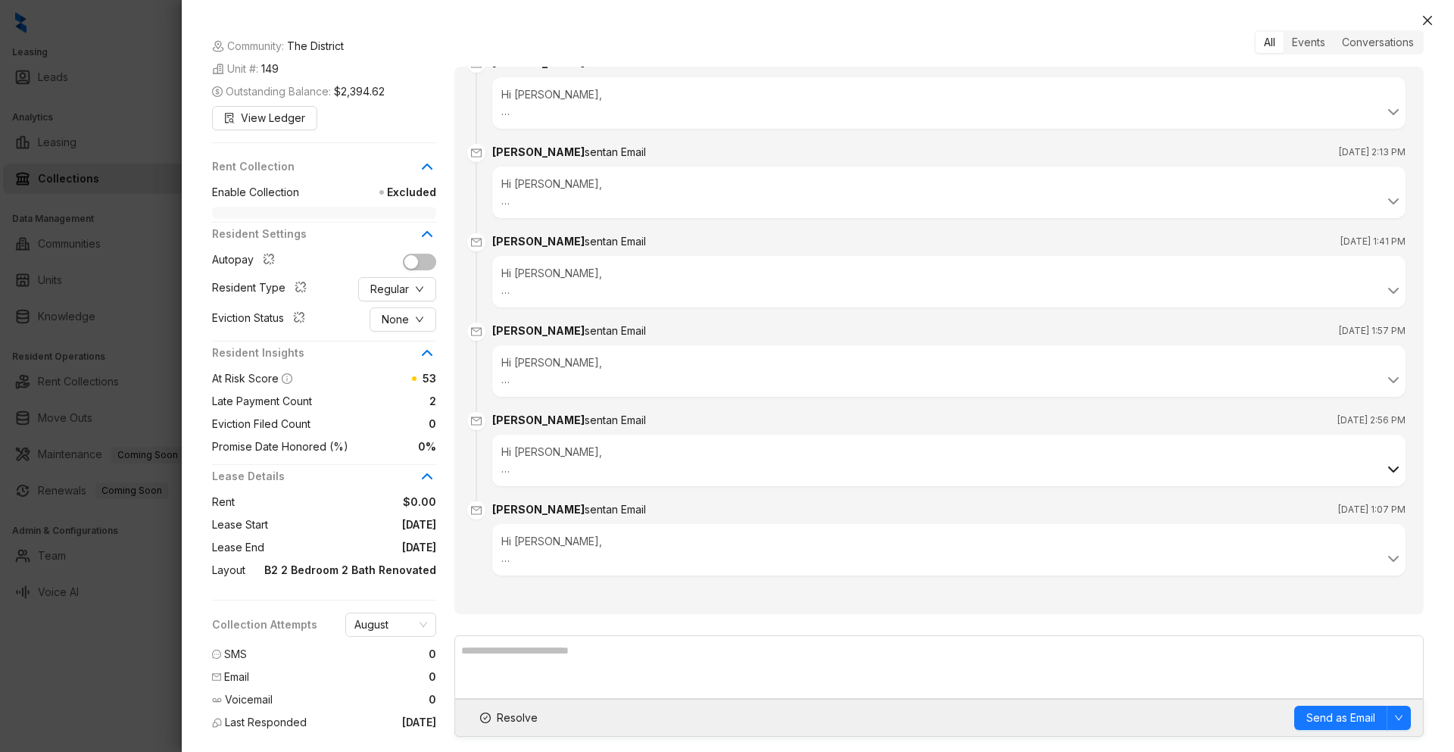
click at [1384, 468] on icon at bounding box center [1393, 469] width 18 height 18
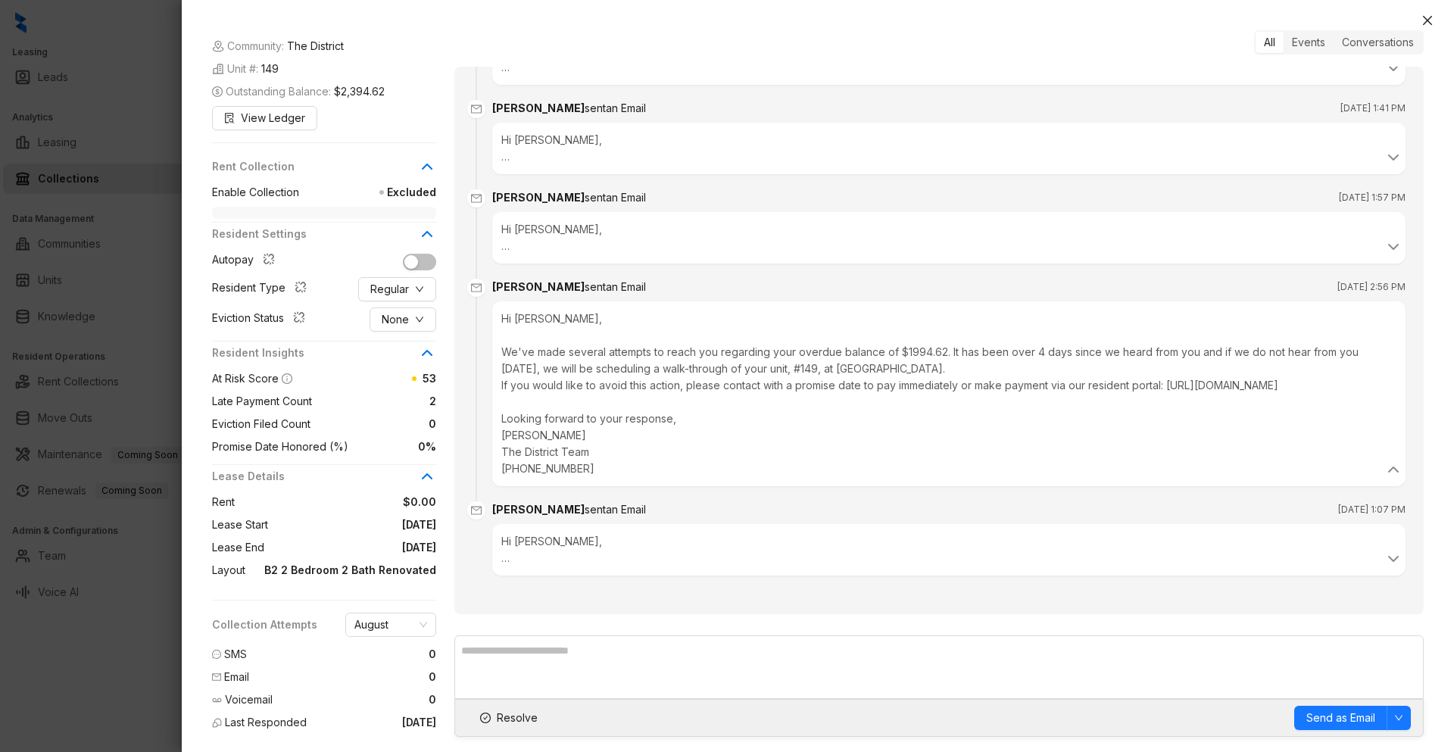
scroll to position [1247, 0]
click at [1384, 555] on icon at bounding box center [1393, 559] width 18 height 18
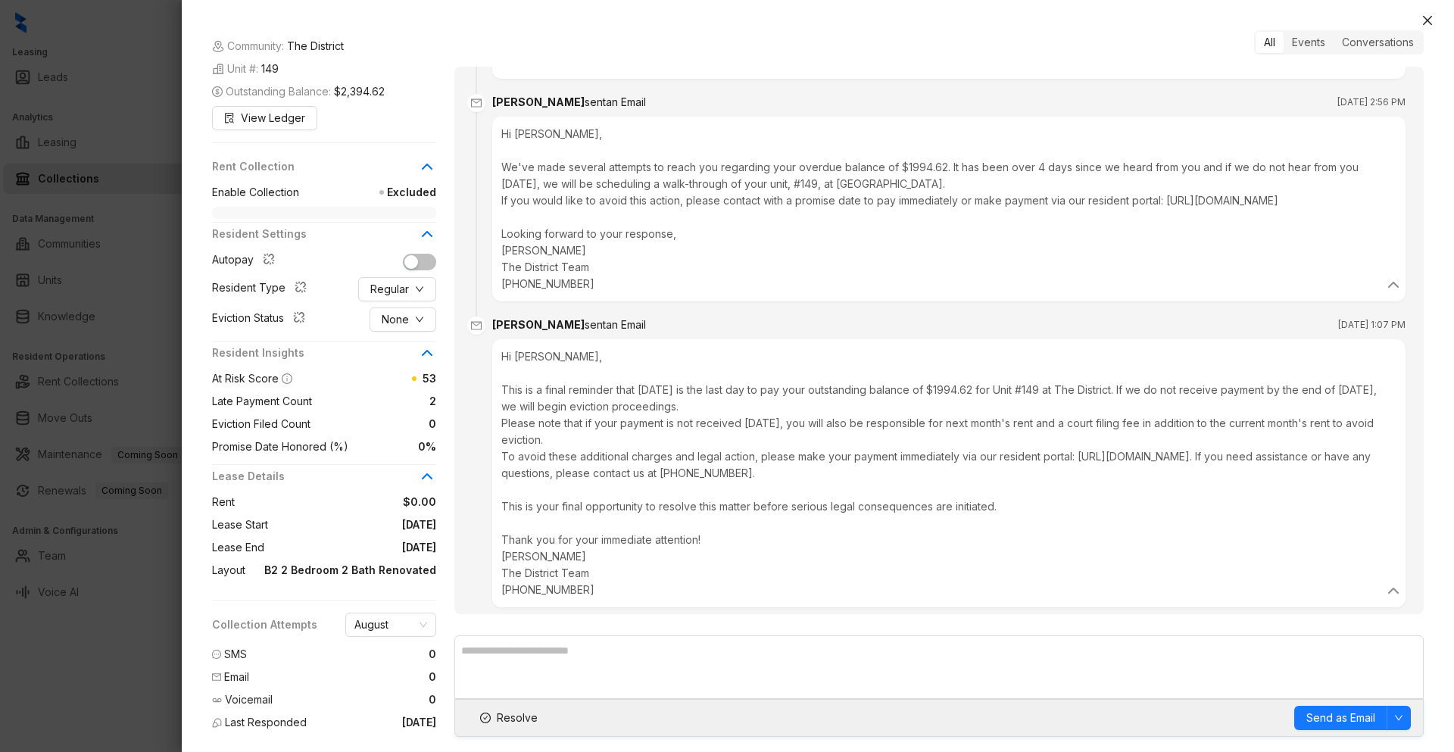
scroll to position [1464, 0]
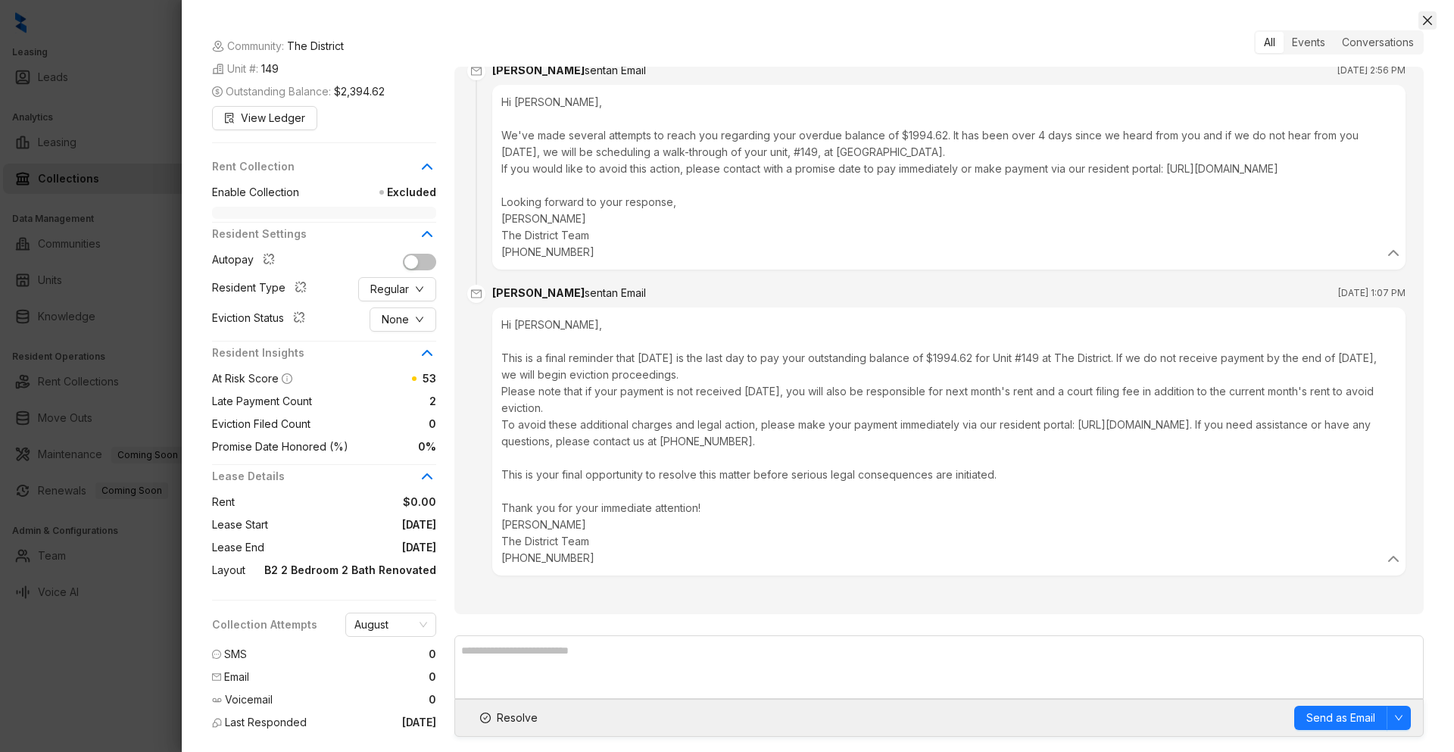
click at [1428, 19] on icon "close" at bounding box center [1427, 20] width 9 height 9
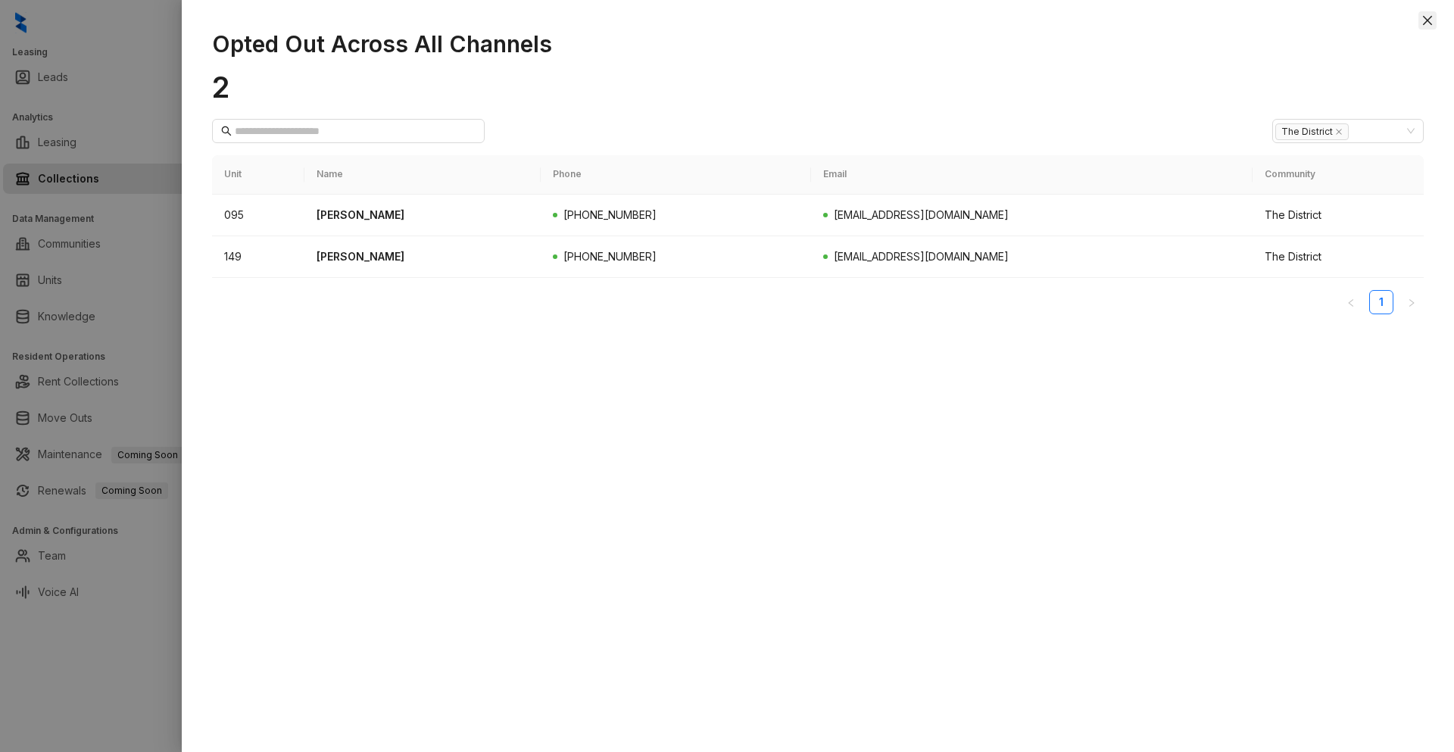
click at [1429, 20] on icon "close" at bounding box center [1427, 20] width 12 height 12
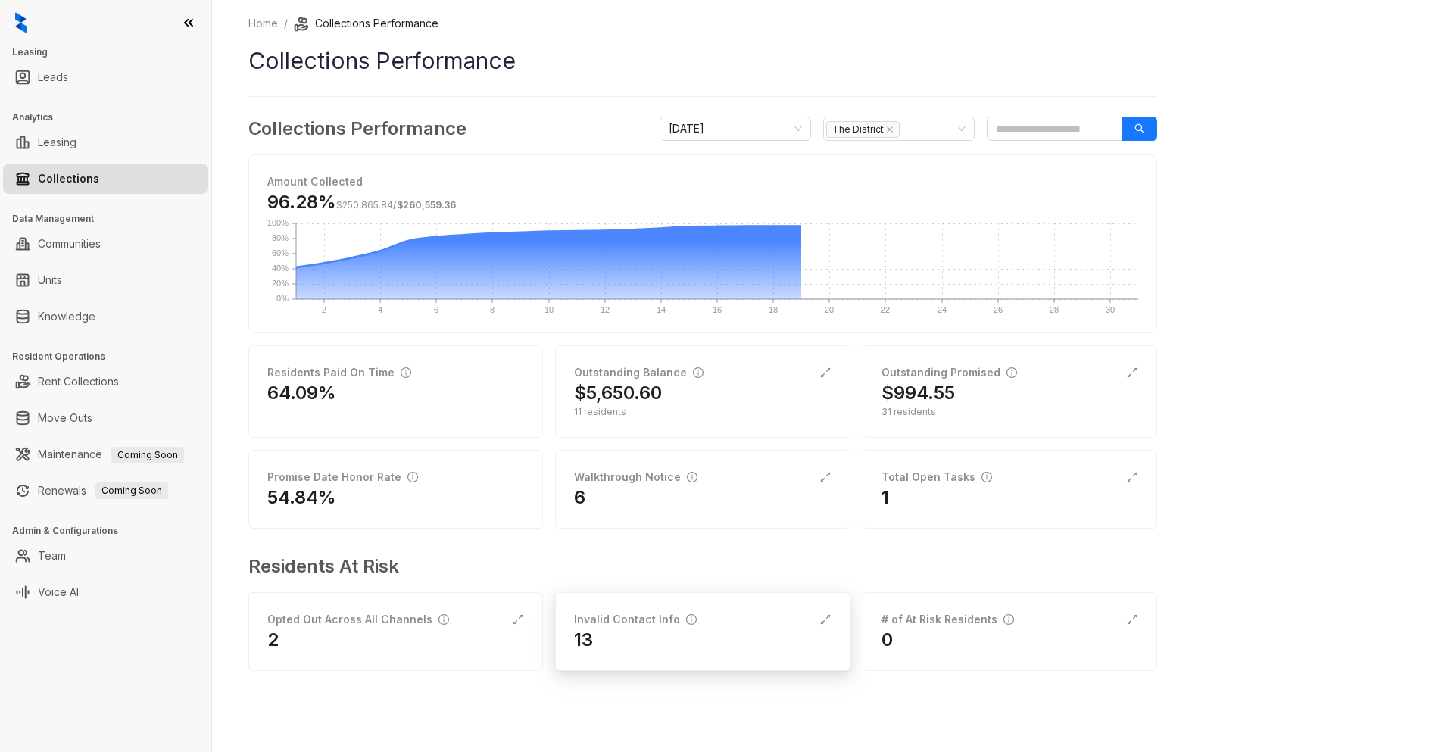
click at [606, 646] on div "13" at bounding box center [702, 640] width 257 height 24
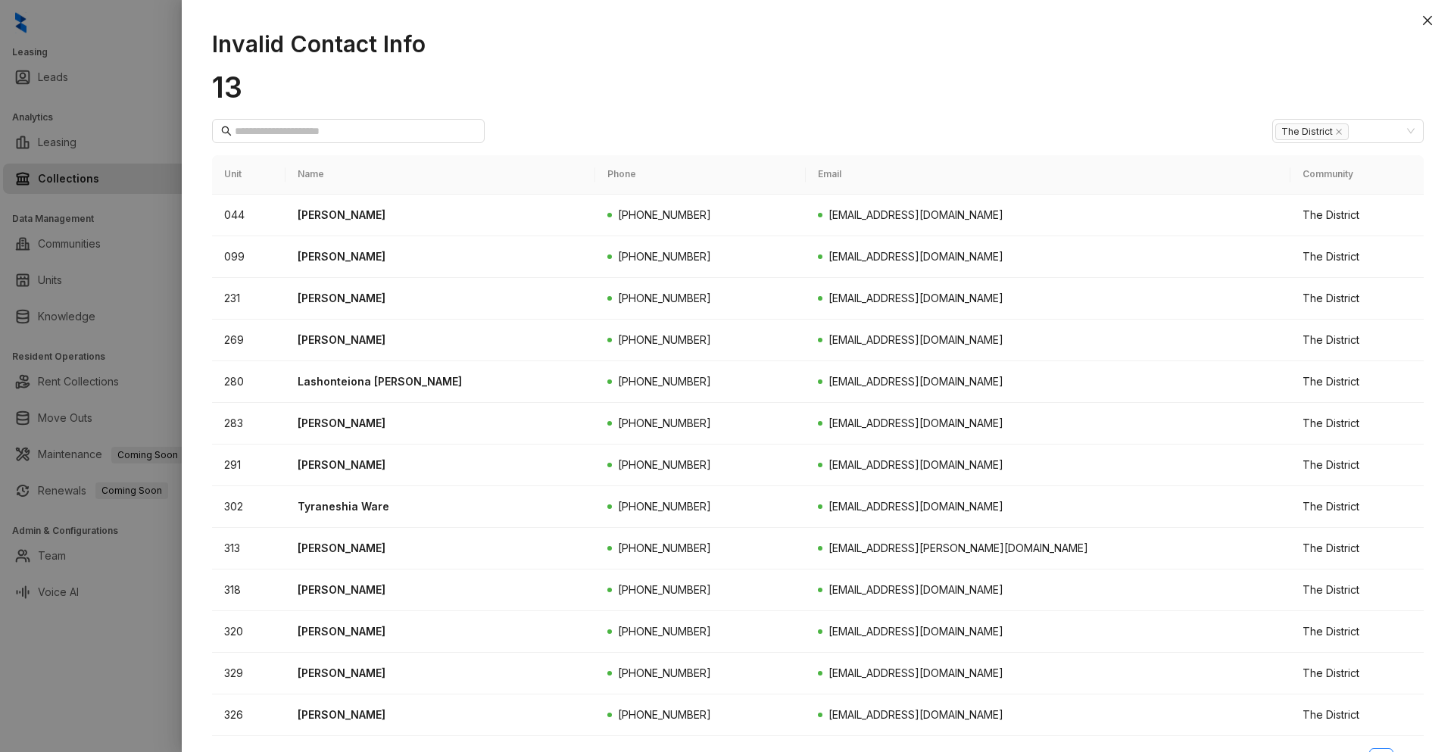
click at [1417, 21] on div "Invalid Contact Info 13 The District Unit Name Phone Email Community 044 [PERSO…" at bounding box center [818, 383] width 1272 height 737
click at [1426, 21] on icon "close" at bounding box center [1427, 20] width 9 height 9
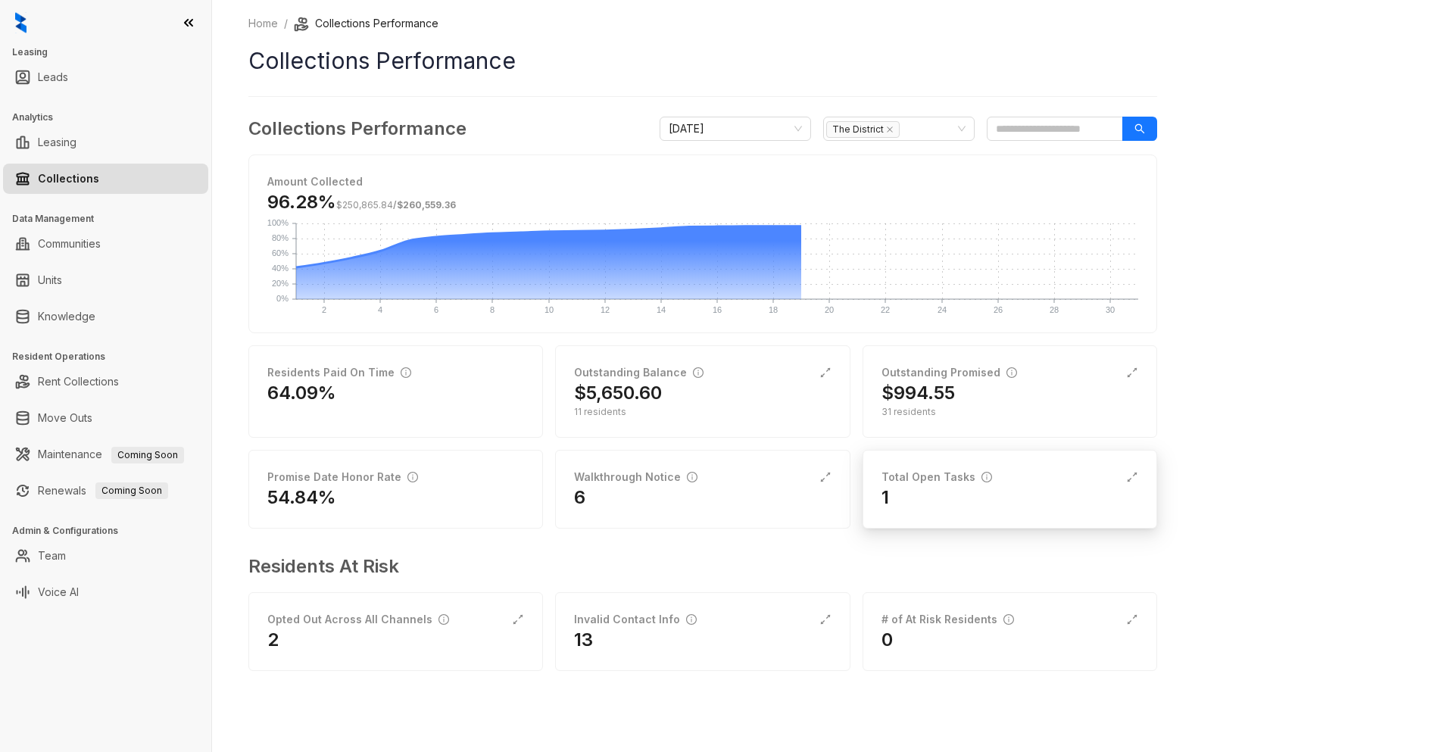
click at [929, 497] on div "1" at bounding box center [1009, 497] width 257 height 24
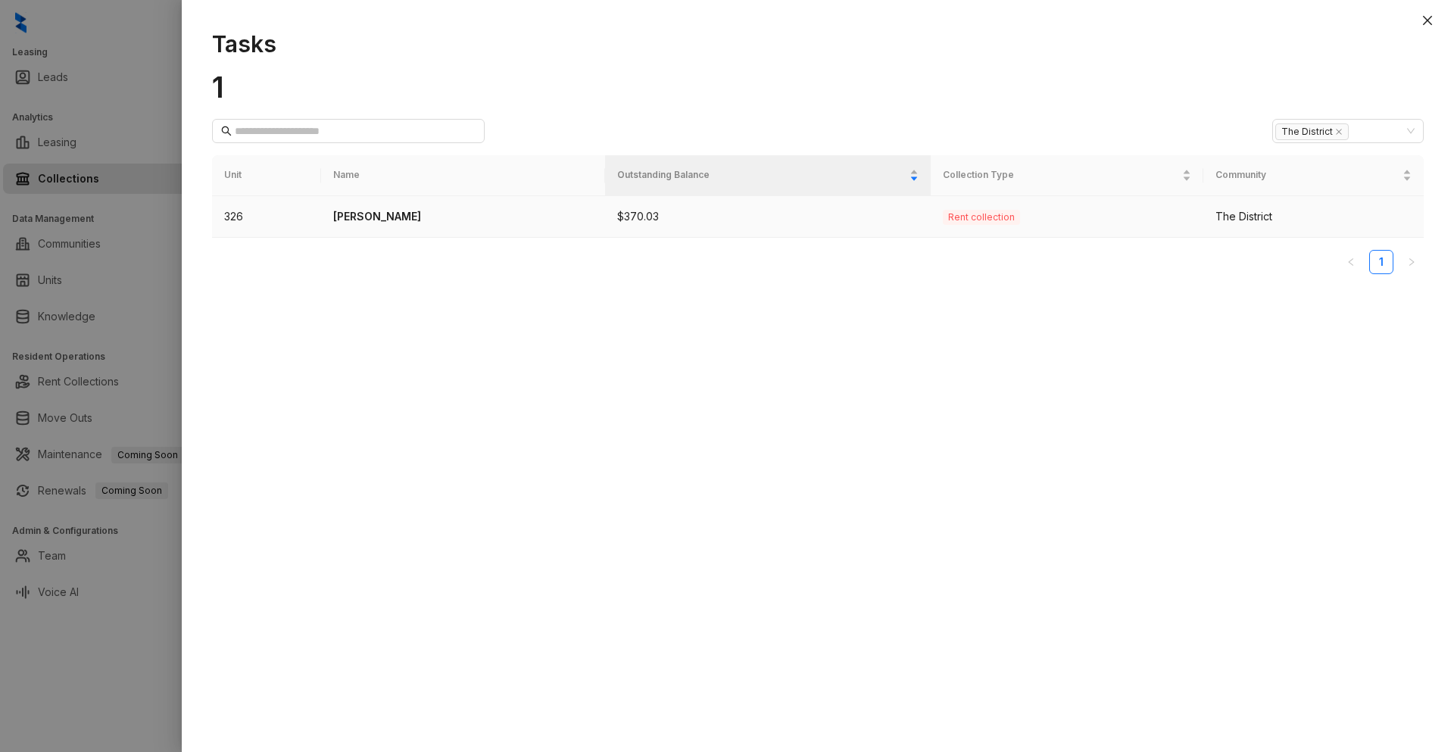
click at [432, 217] on p "[PERSON_NAME]" at bounding box center [463, 216] width 260 height 17
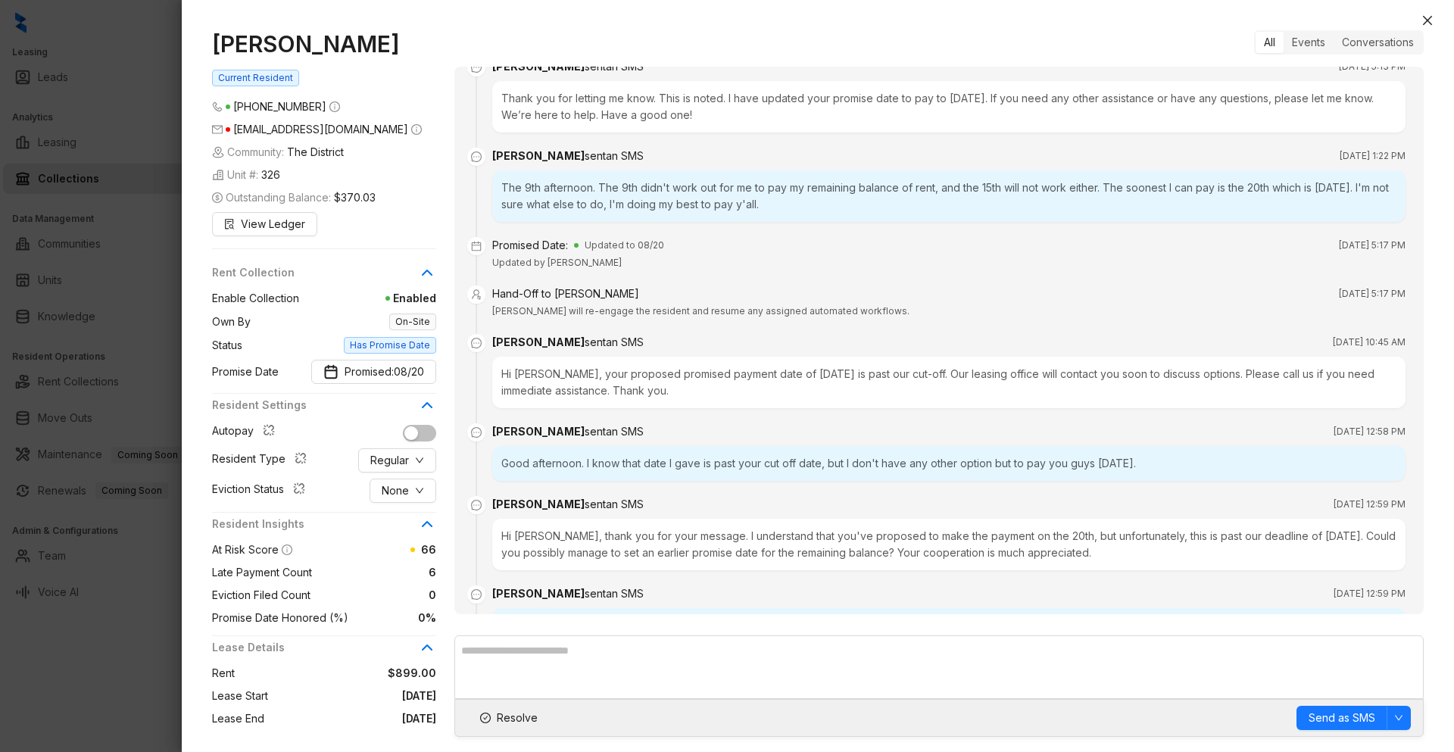
scroll to position [4335, 0]
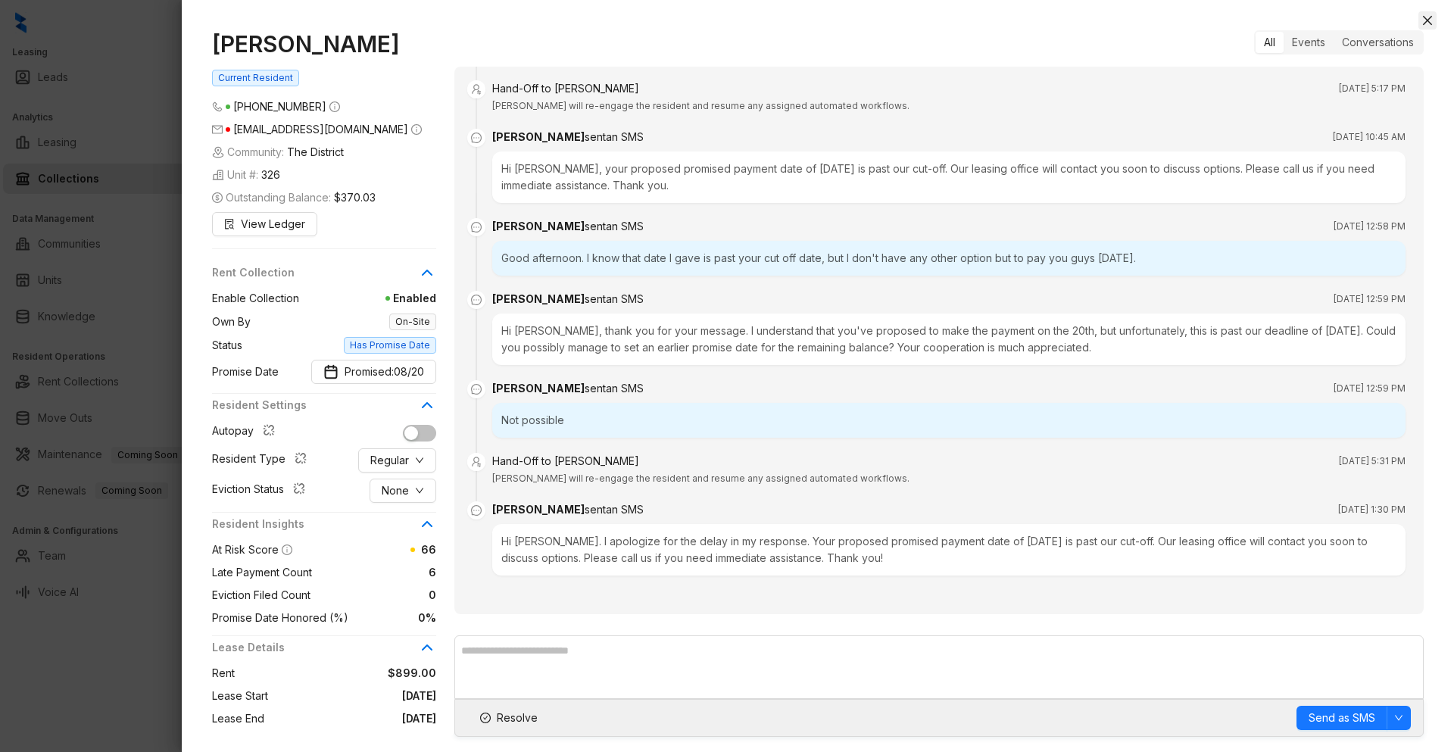
click at [1424, 17] on icon "close" at bounding box center [1427, 20] width 9 height 9
